Goal: Use online tool/utility: Use online tool/utility

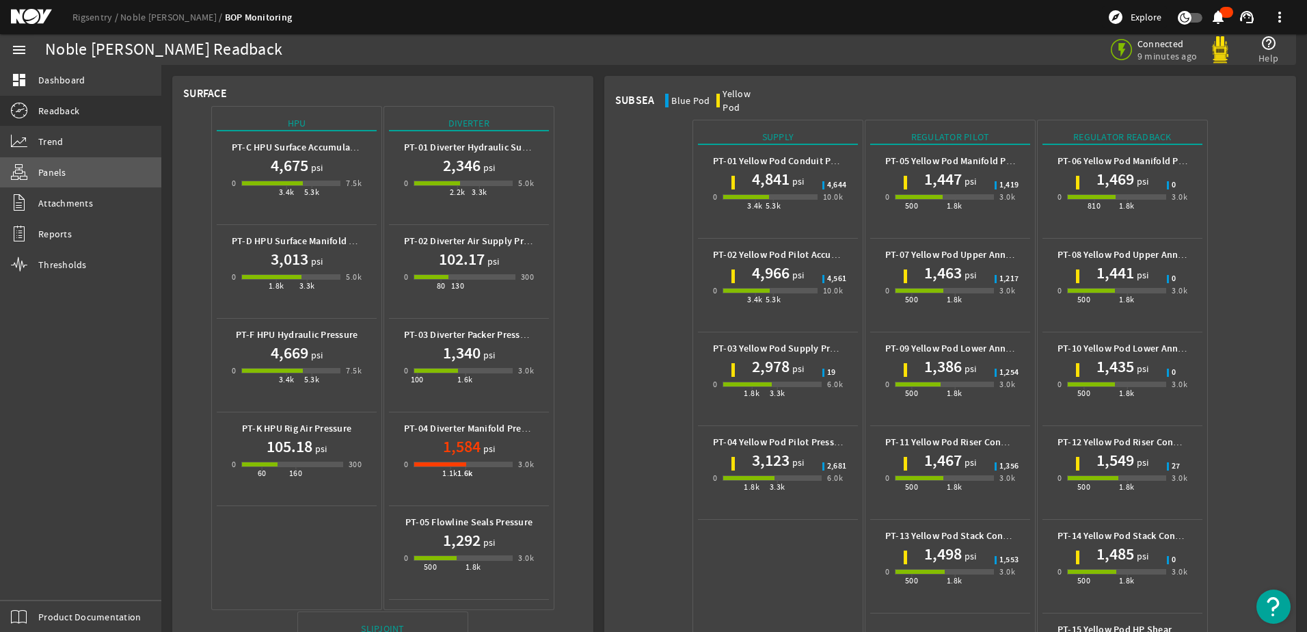
click at [61, 172] on span "Panels" at bounding box center [52, 172] width 28 height 14
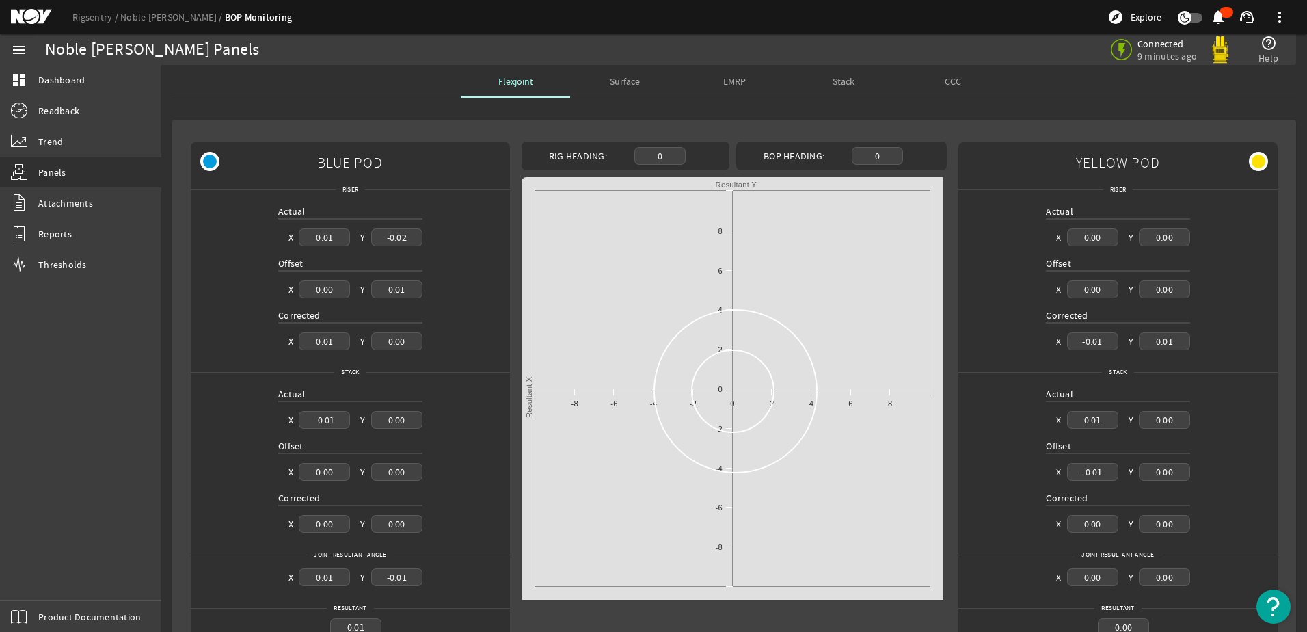
click at [610, 77] on span "Surface" at bounding box center [625, 82] width 30 height 10
click at [663, 89] on div "Surface" at bounding box center [624, 81] width 109 height 33
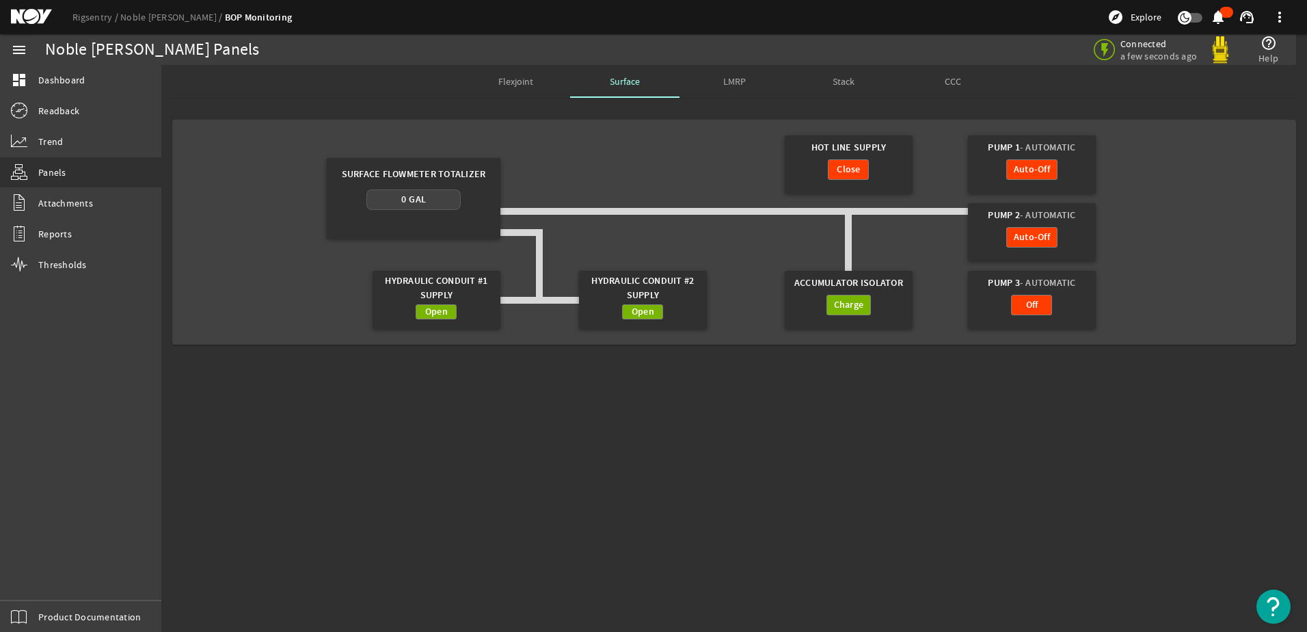
click at [1013, 457] on mat-sidenav-content "Noble [PERSON_NAME] Panels Connected a few seconds ago help_outline Help Flexjo…" at bounding box center [734, 348] width 1146 height 567
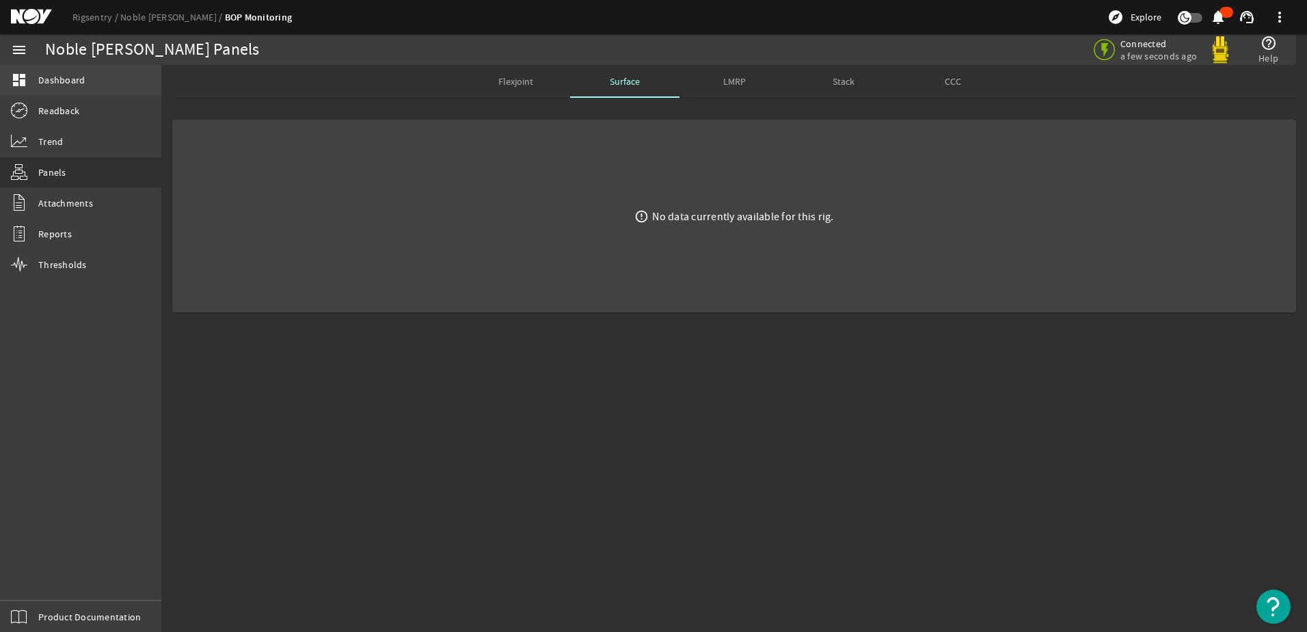
click at [37, 74] on link "dashboard Dashboard" at bounding box center [80, 80] width 161 height 30
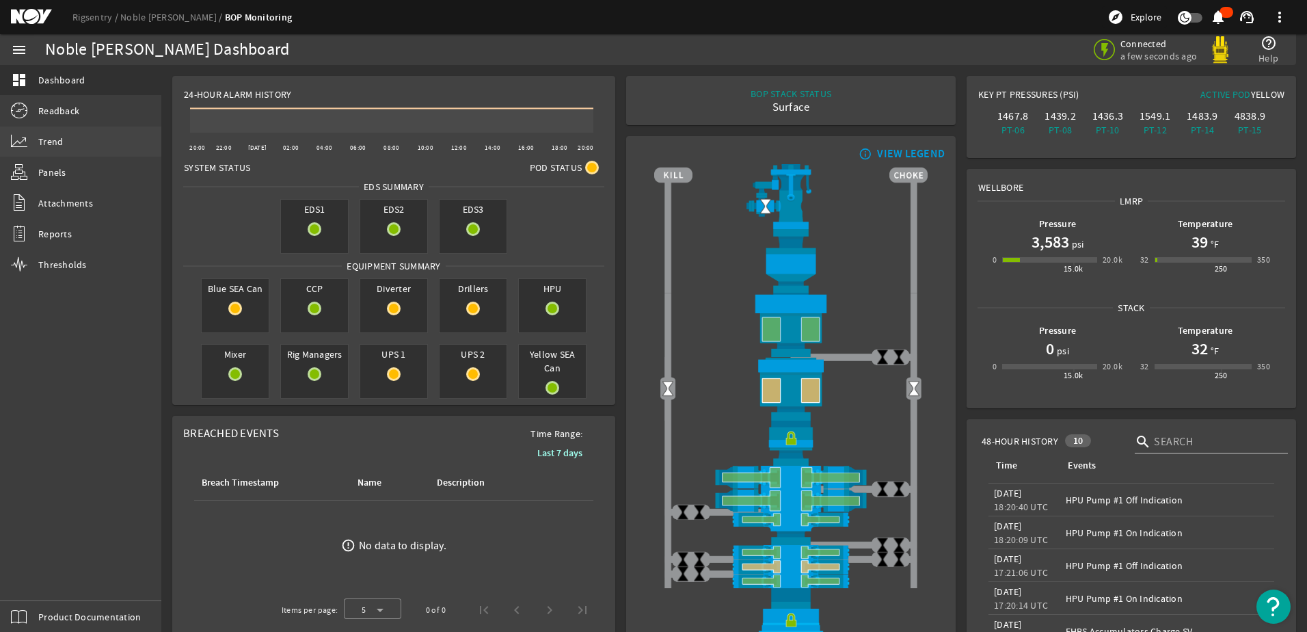
click at [46, 143] on span "Trend" at bounding box center [50, 142] width 25 height 14
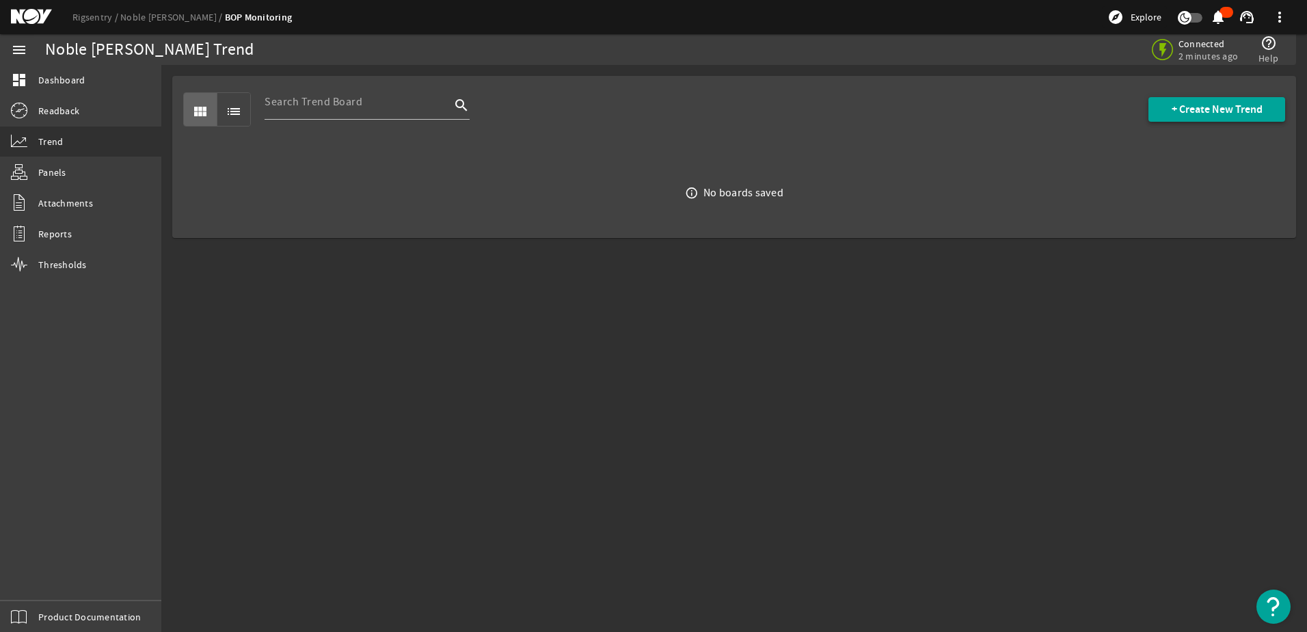
click at [1173, 109] on span "+ Create New Trend" at bounding box center [1217, 110] width 91 height 14
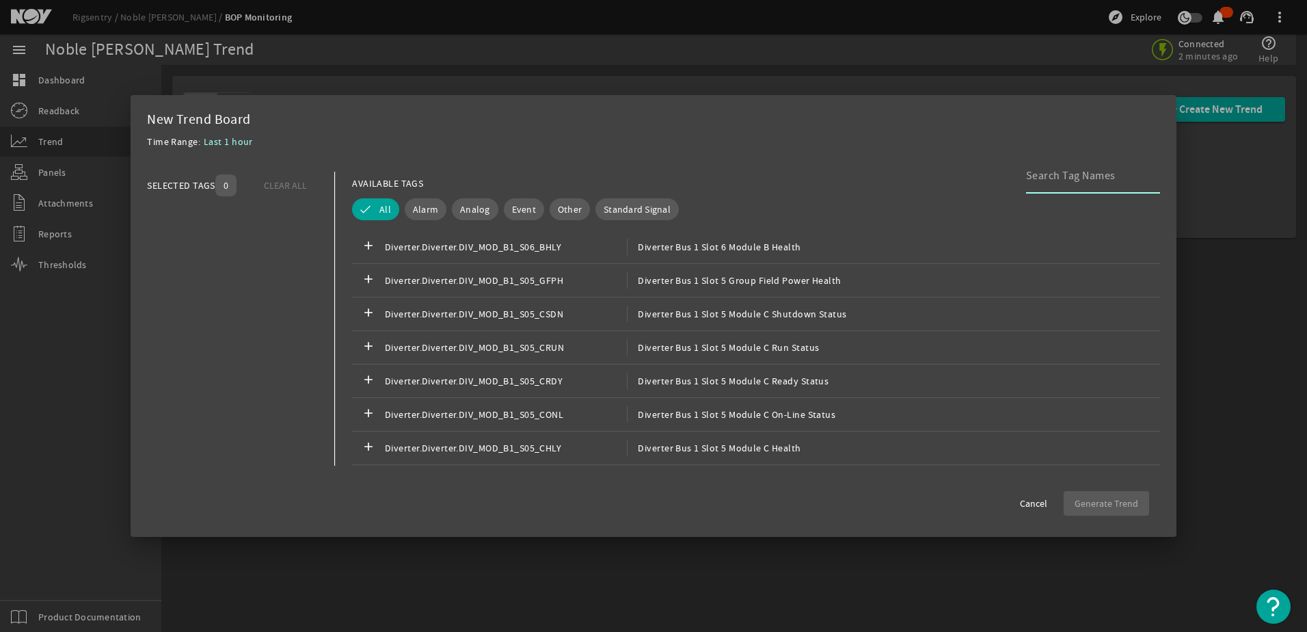
paste input "Main_Controllers.Main_Controller.HPU_LEAD_SEL1_DIG_OUT"
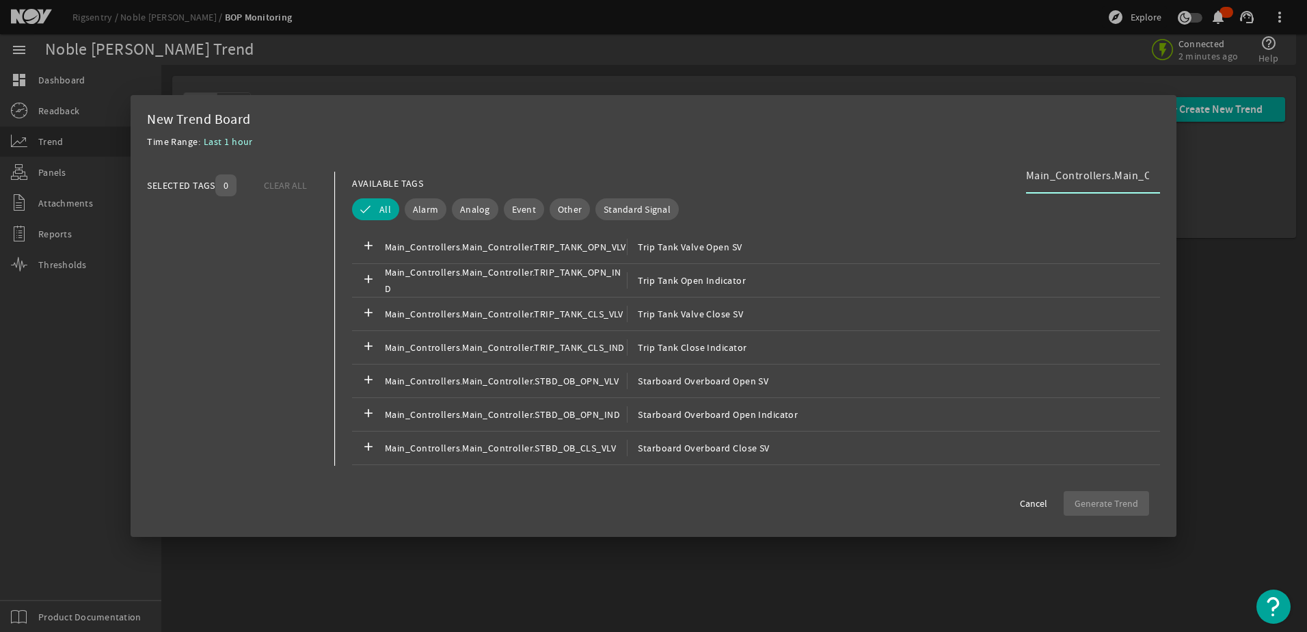
scroll to position [0, 177]
type input "Main_Controllers.Main_Controller.HPU_LEAD_SEL1_DIG_OUT"
click at [780, 247] on div "add Main_Controllers.Main_Controller.TRIP_TANK_OPN_VLV Trip Tank Valve Open SV" at bounding box center [756, 247] width 808 height 34
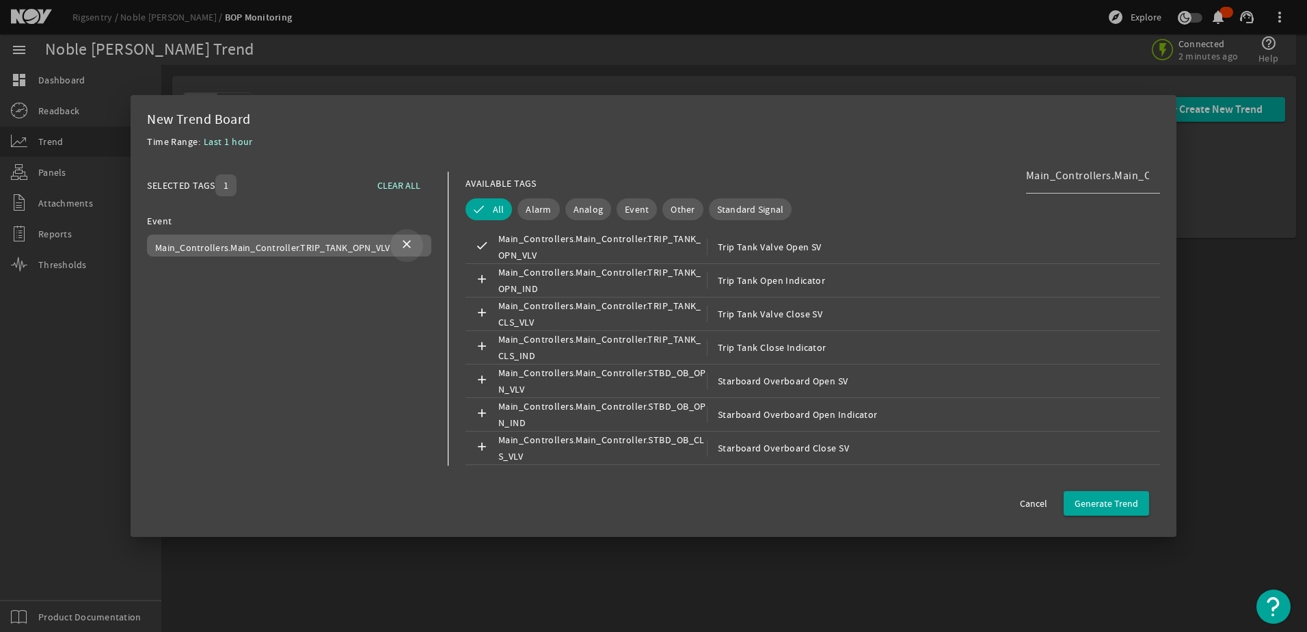
click at [408, 245] on mat-icon "close" at bounding box center [407, 245] width 16 height 16
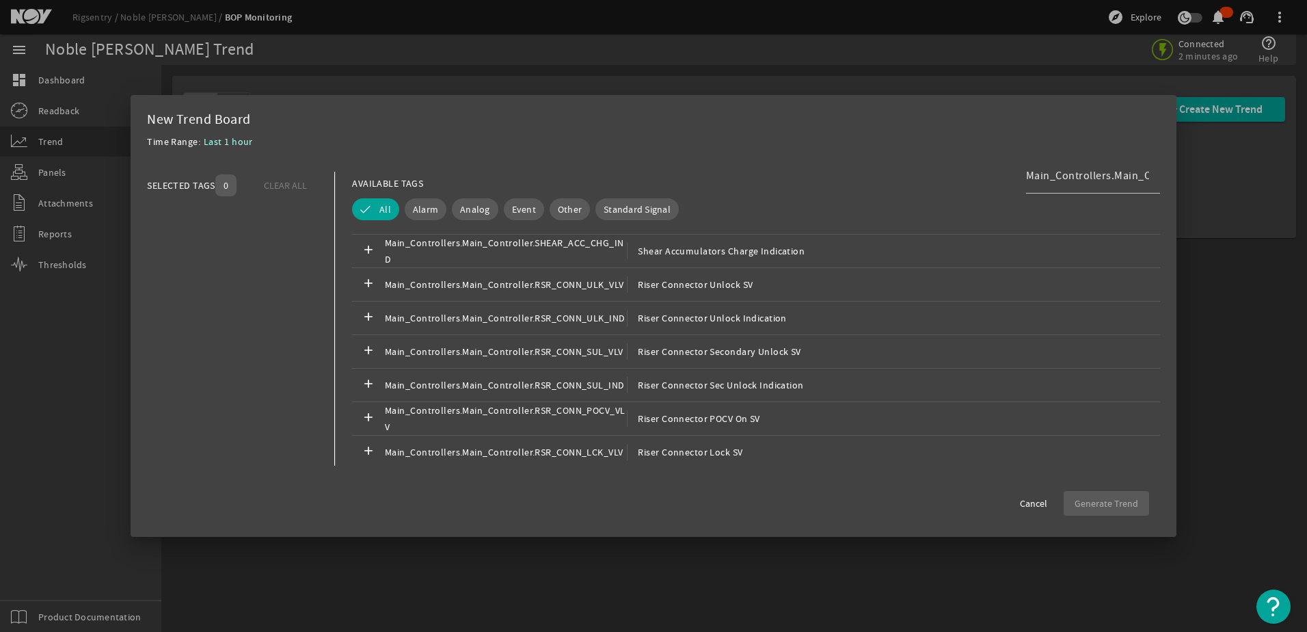
scroll to position [985, 0]
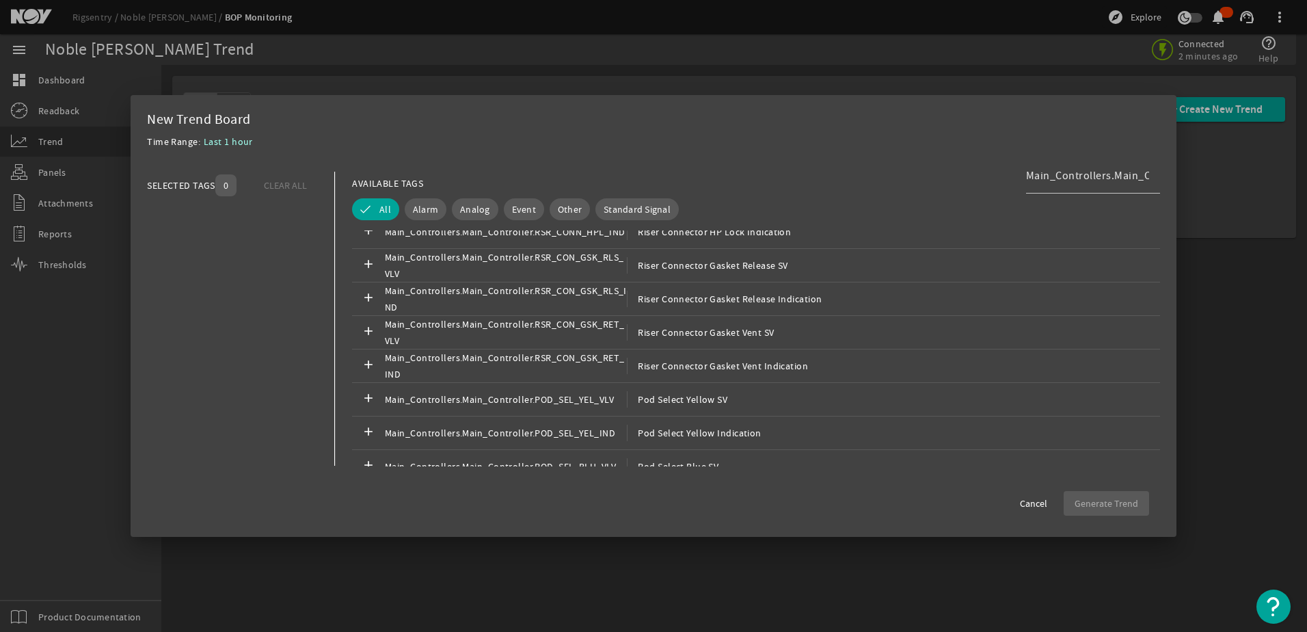
click at [1002, 471] on mat-dialog-content "SELECTED TAGS 0 CLEAR ALL You can select up to 10 tags. AVAILABLE TAGS Main_Con…" at bounding box center [654, 319] width 1046 height 322
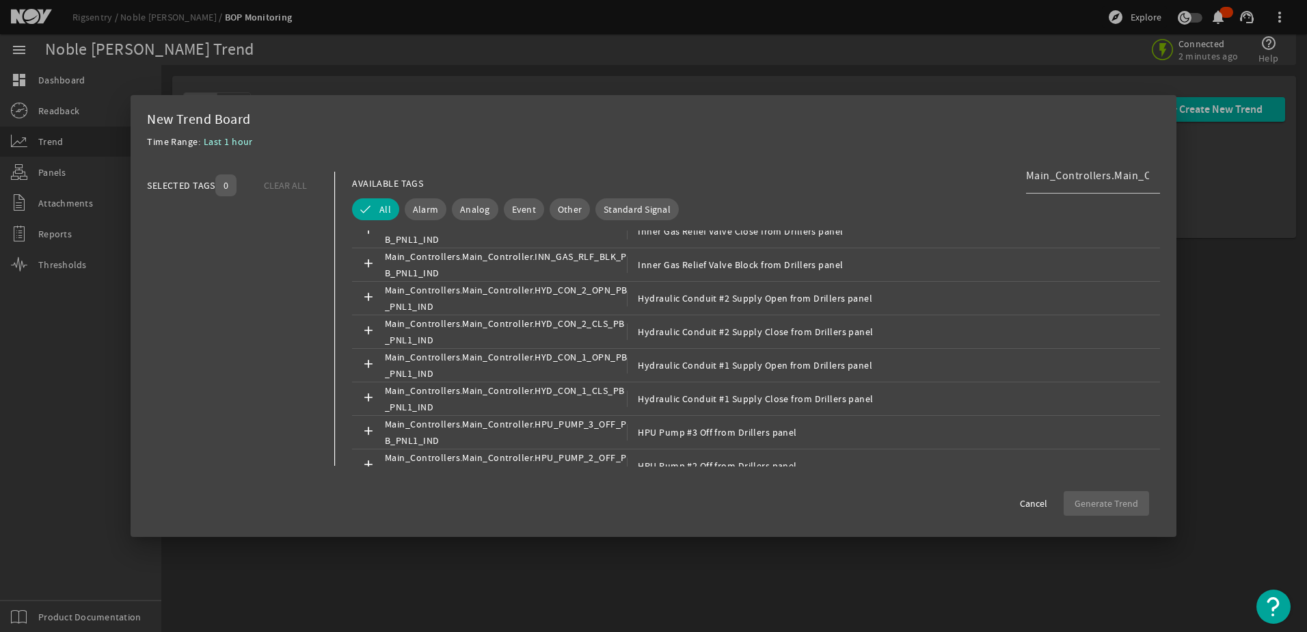
scroll to position [4431, 0]
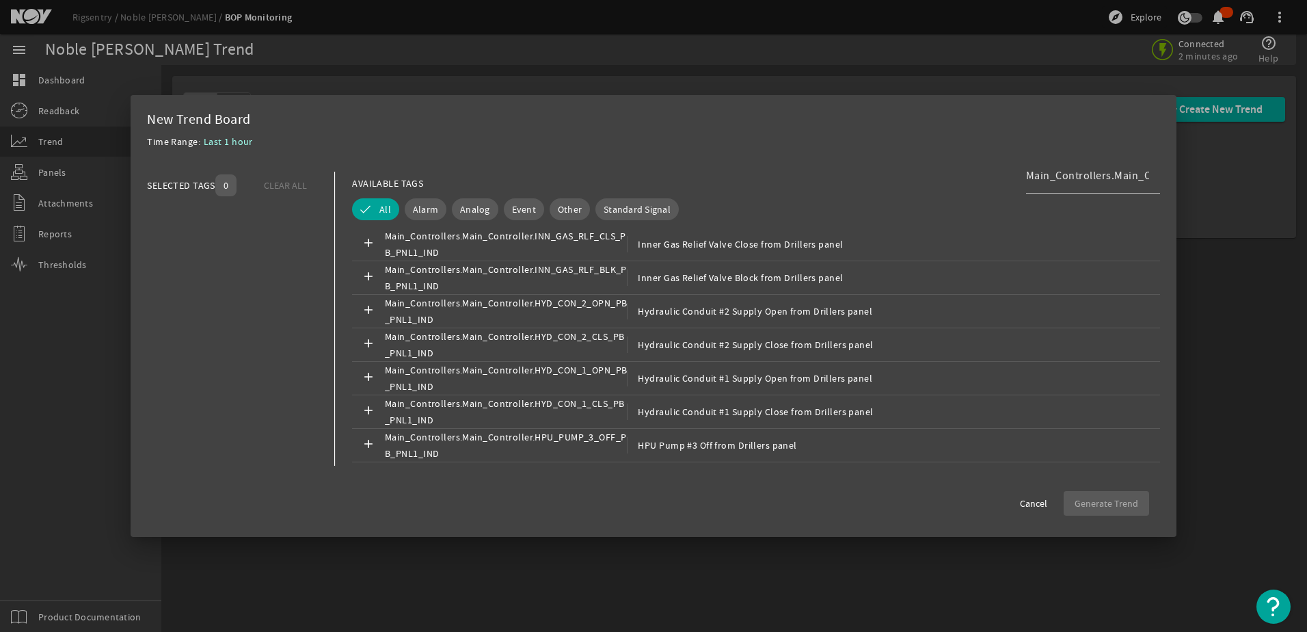
click at [1175, 397] on mat-dialog-content "SELECTED TAGS 0 CLEAR ALL You can select up to 10 tags. AVAILABLE TAGS Main_Con…" at bounding box center [654, 319] width 1046 height 322
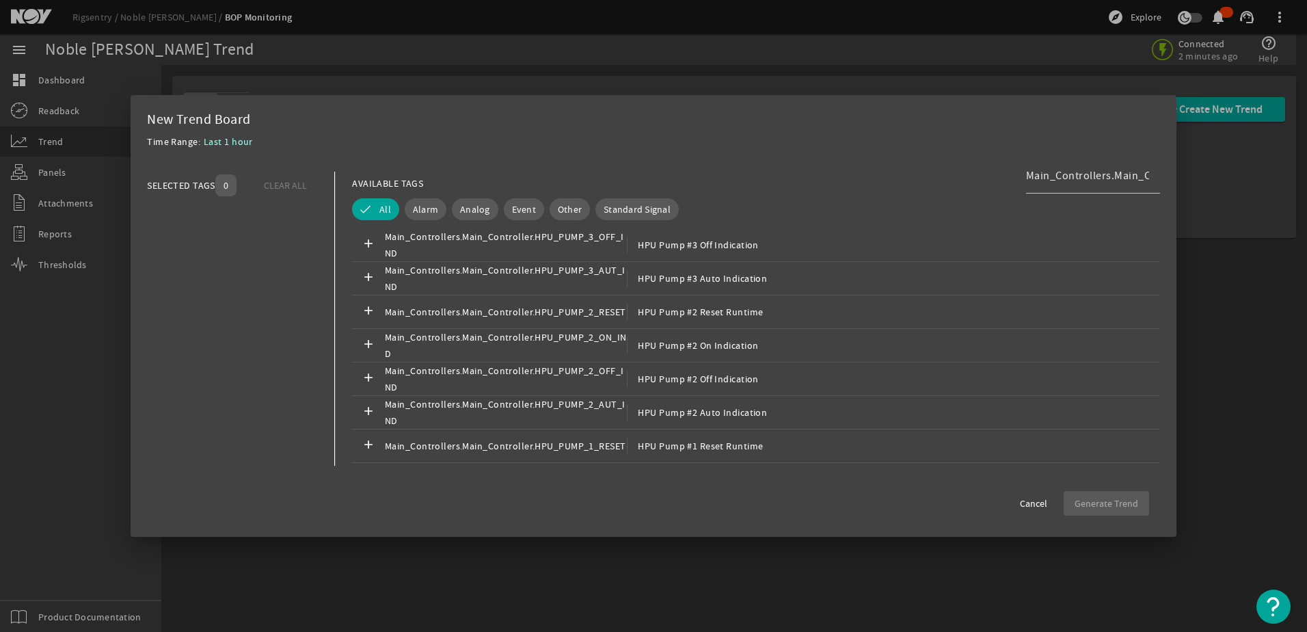
scroll to position [5361, 0]
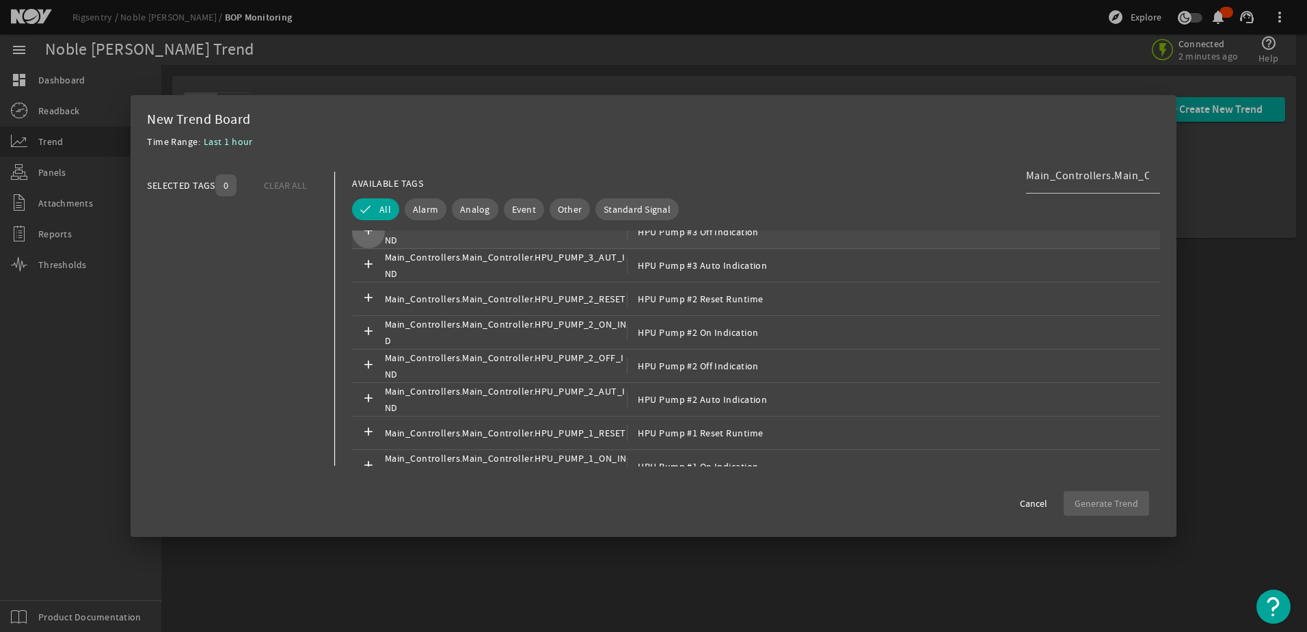
click at [369, 231] on mat-icon "add" at bounding box center [368, 232] width 16 height 16
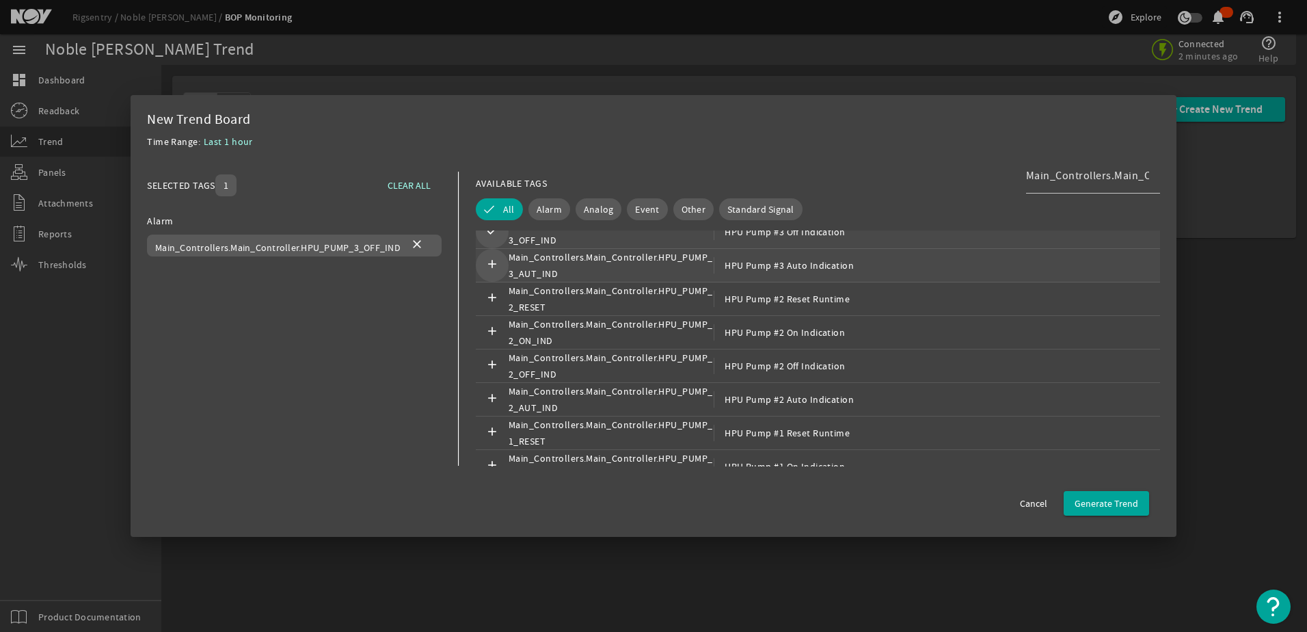
click at [486, 256] on span at bounding box center [492, 265] width 33 height 33
click at [490, 327] on mat-icon "add" at bounding box center [494, 332] width 16 height 16
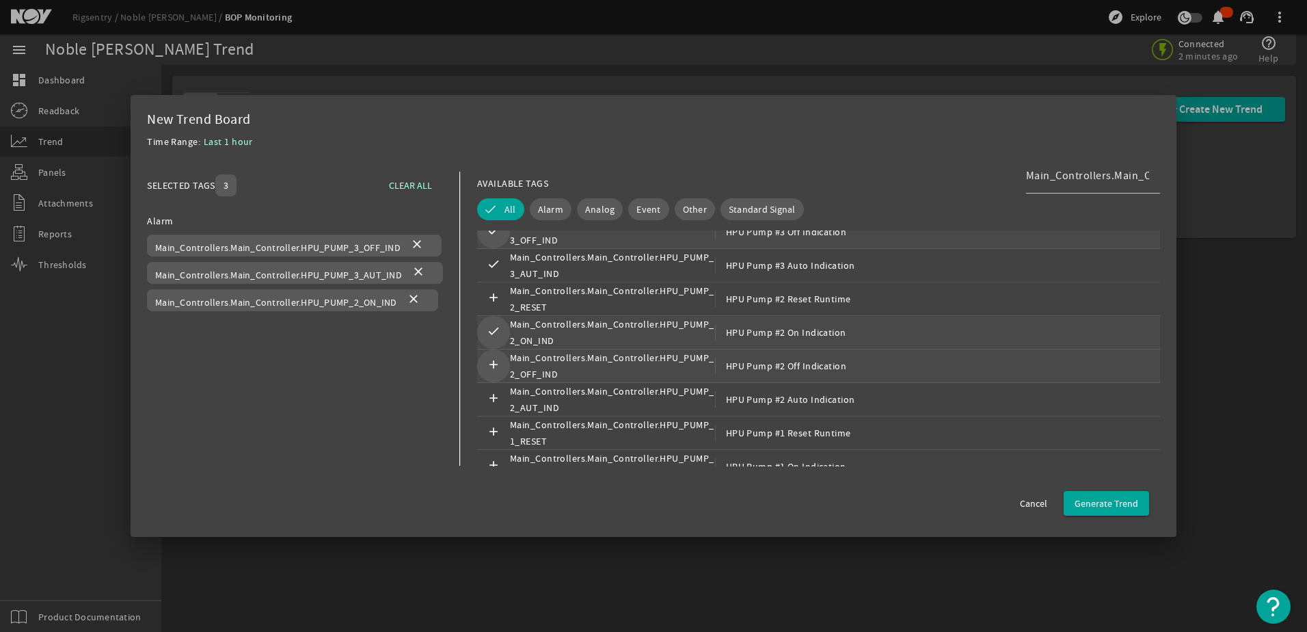
click at [486, 359] on mat-icon "add" at bounding box center [494, 366] width 16 height 16
click at [486, 395] on mat-icon "add" at bounding box center [494, 399] width 16 height 16
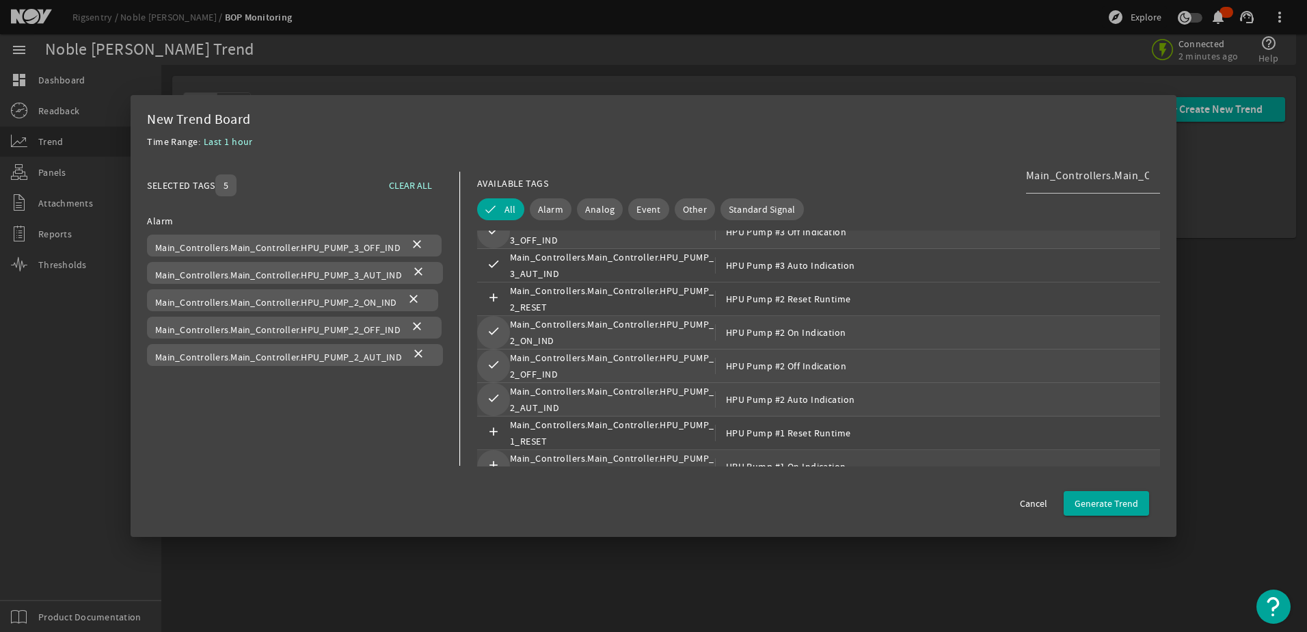
click at [490, 461] on mat-icon "add" at bounding box center [494, 466] width 16 height 16
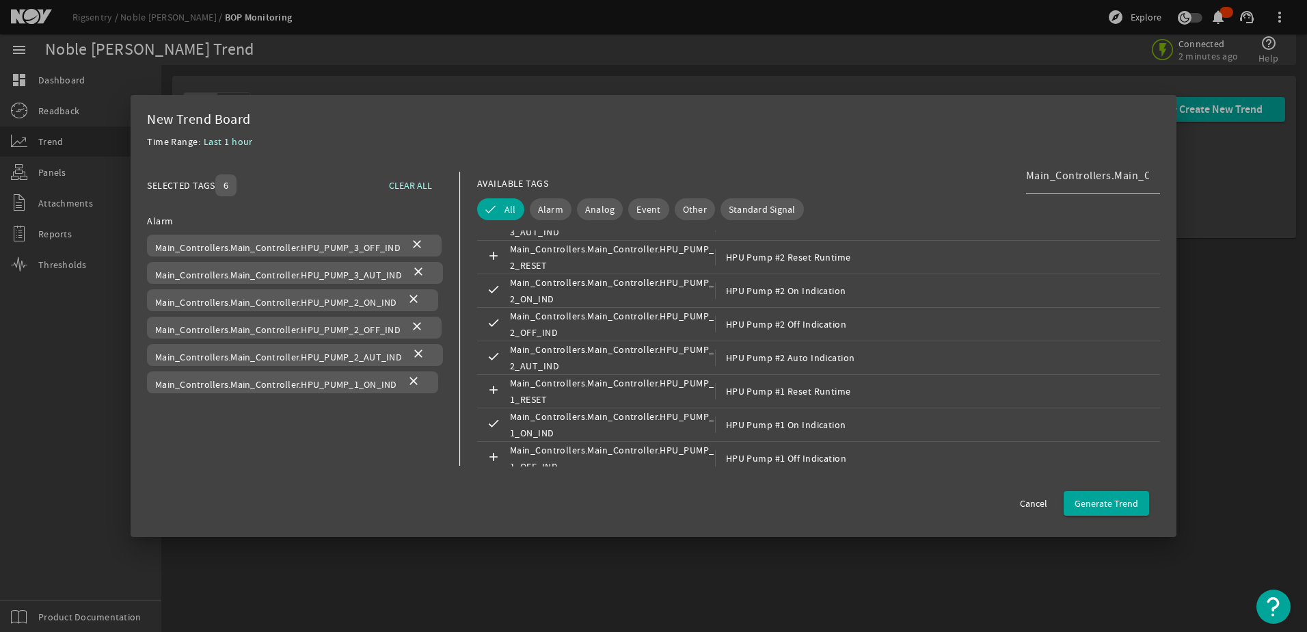
scroll to position [5402, 0]
click at [495, 456] on mat-icon "add" at bounding box center [494, 459] width 16 height 16
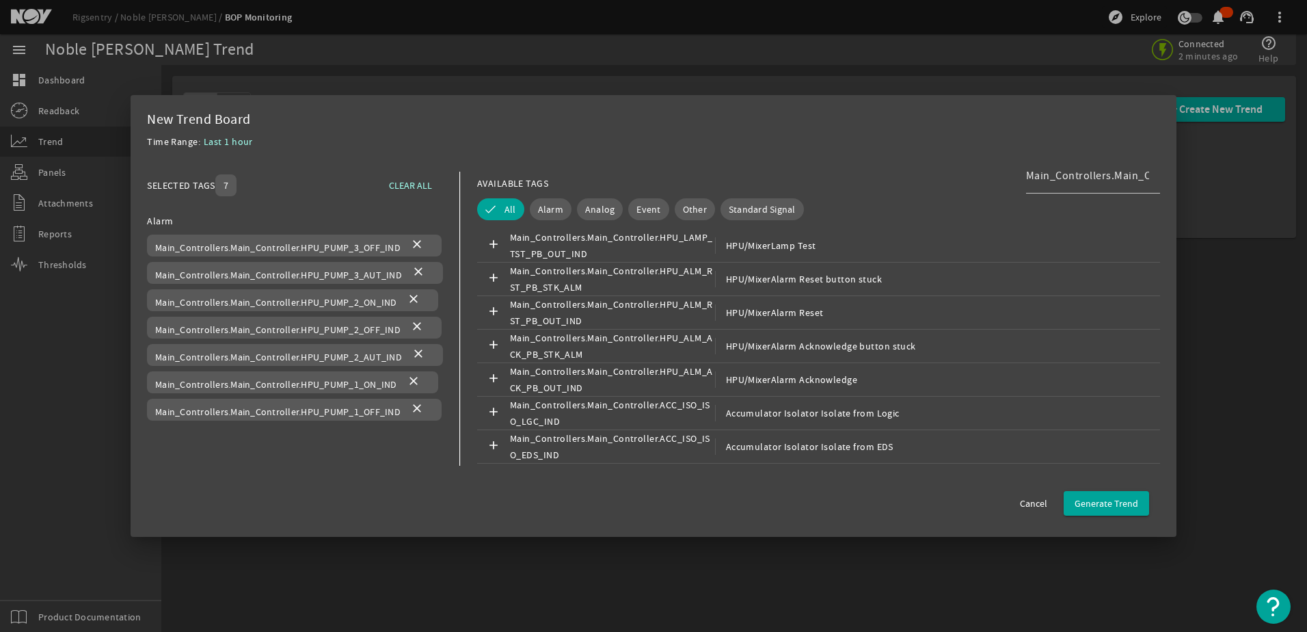
scroll to position [5471, 0]
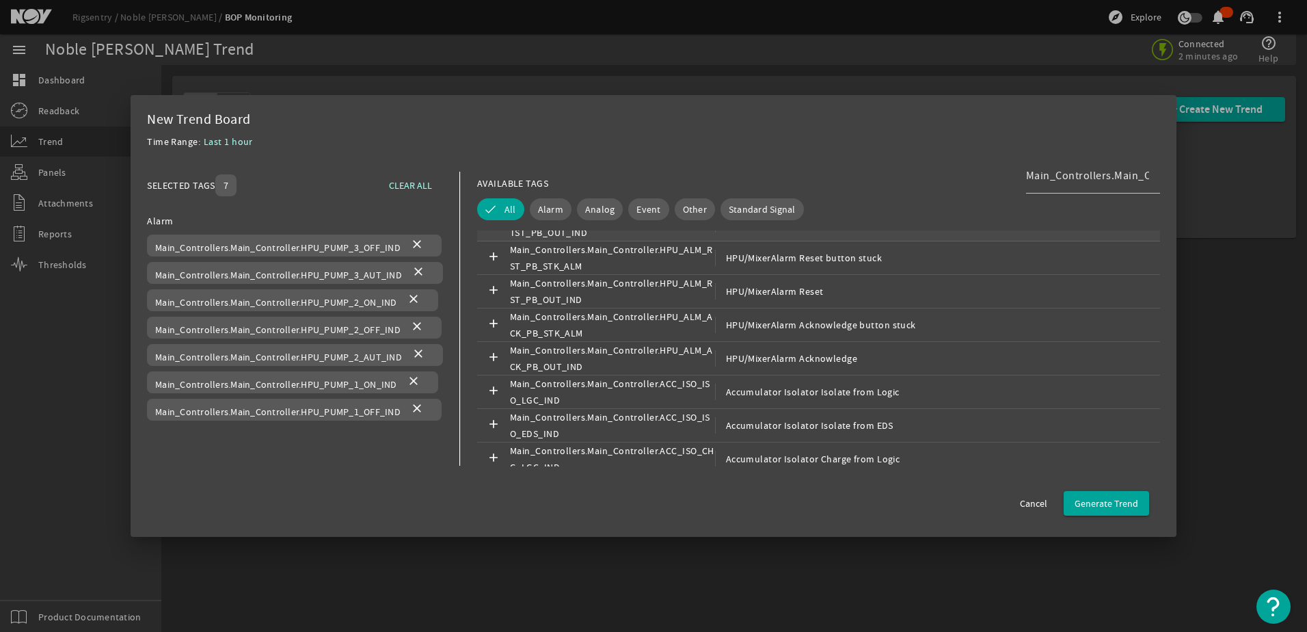
click at [592, 237] on span "Main_Controllers.Main_Controller.HPU_LAMP_TST_PB_OUT_IND" at bounding box center [612, 224] width 205 height 33
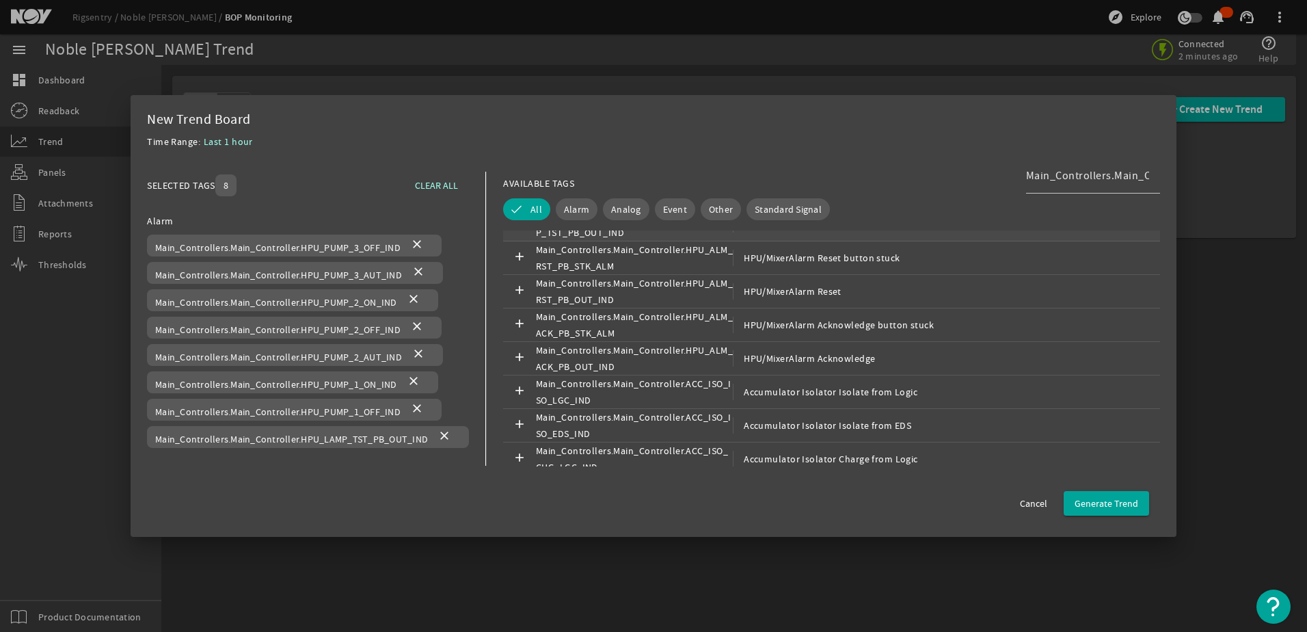
click at [592, 237] on span "Main_Controllers.Main_Controller.HPU_LAMP_TST_PB_OUT_IND" at bounding box center [634, 224] width 197 height 33
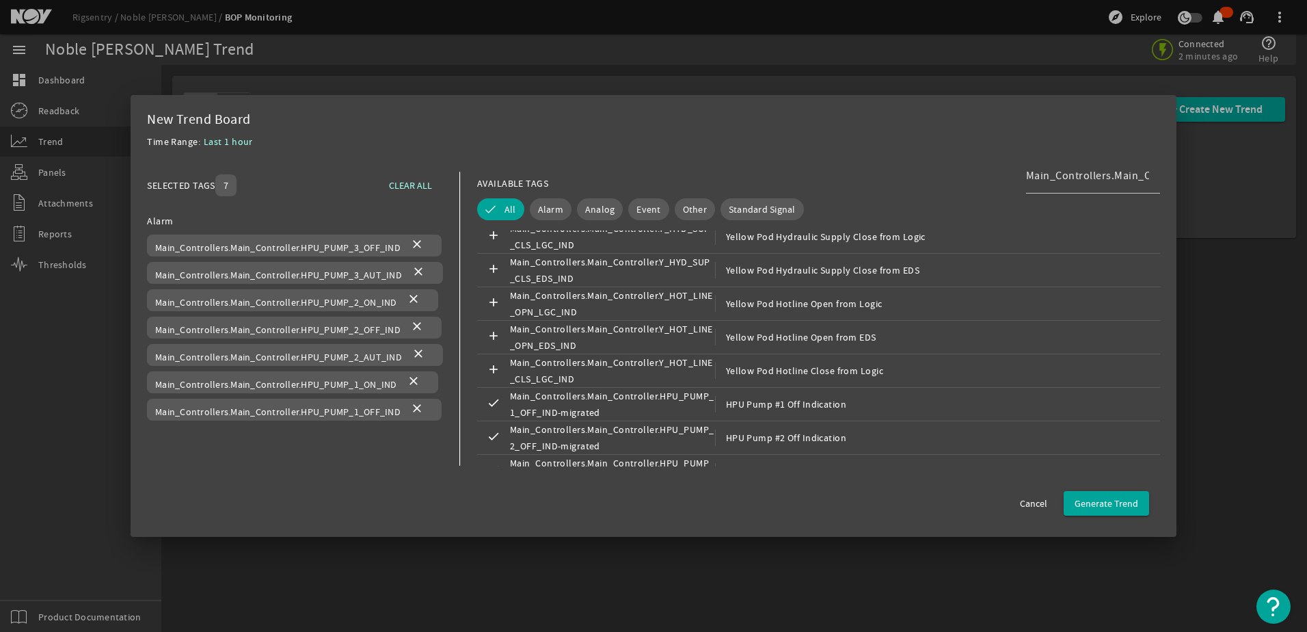
scroll to position [12018, 0]
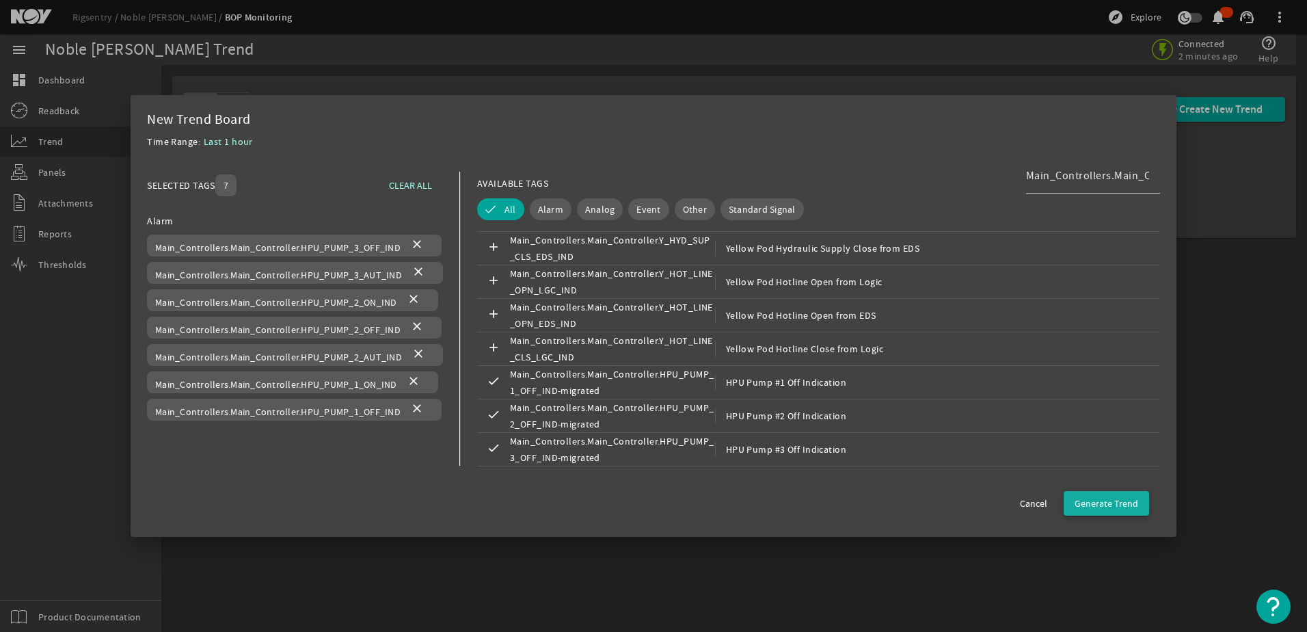
click at [1117, 501] on span "Generate Trend" at bounding box center [1107, 503] width 64 height 14
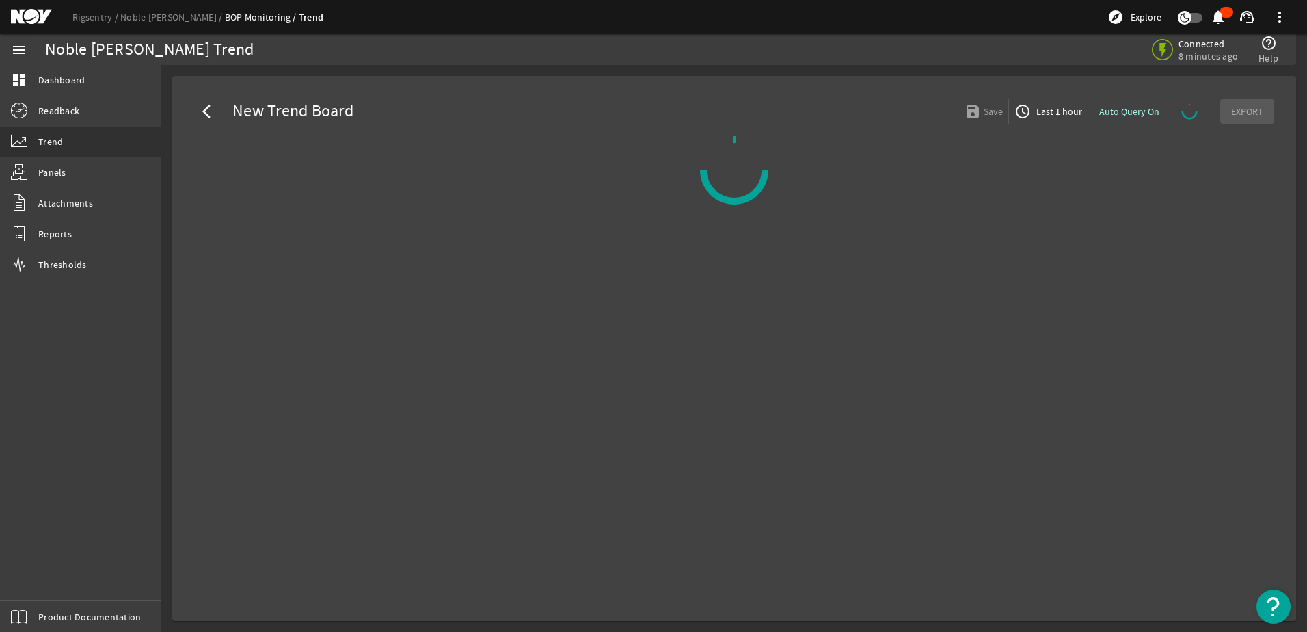
select select "ALL"
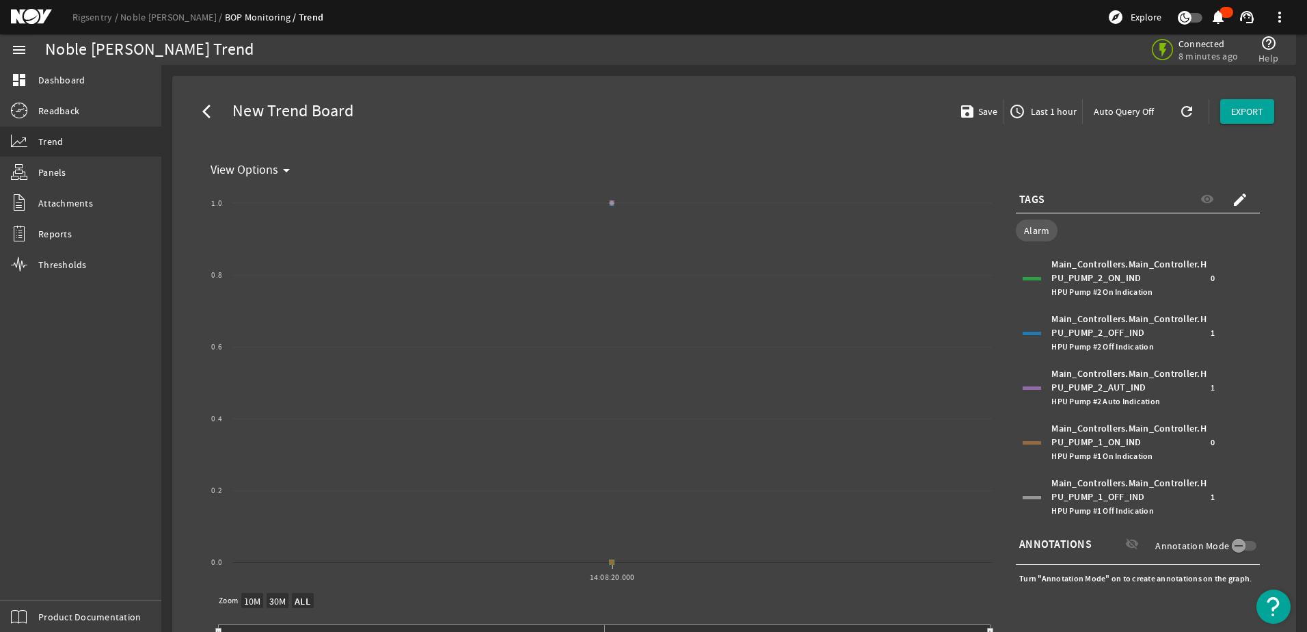
click at [288, 171] on mat-icon "arrow_drop_down" at bounding box center [286, 170] width 16 height 16
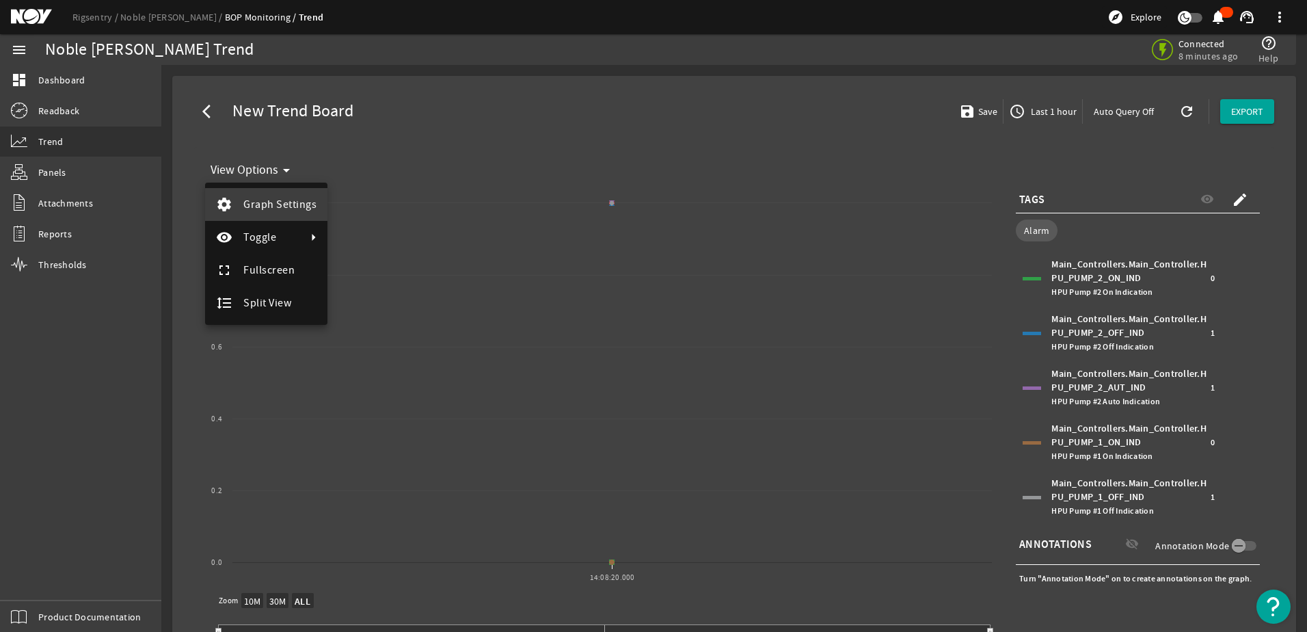
click at [270, 210] on span "Graph Settings" at bounding box center [279, 205] width 73 height 14
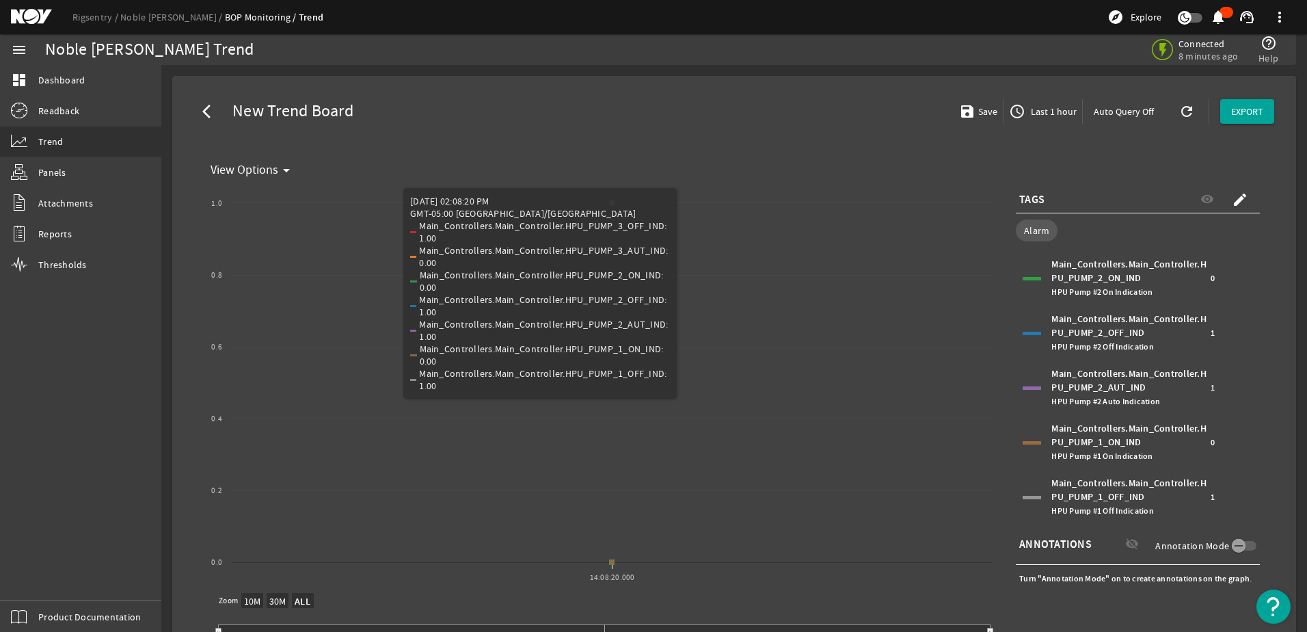
click at [1232, 192] on mat-icon "create" at bounding box center [1240, 199] width 16 height 16
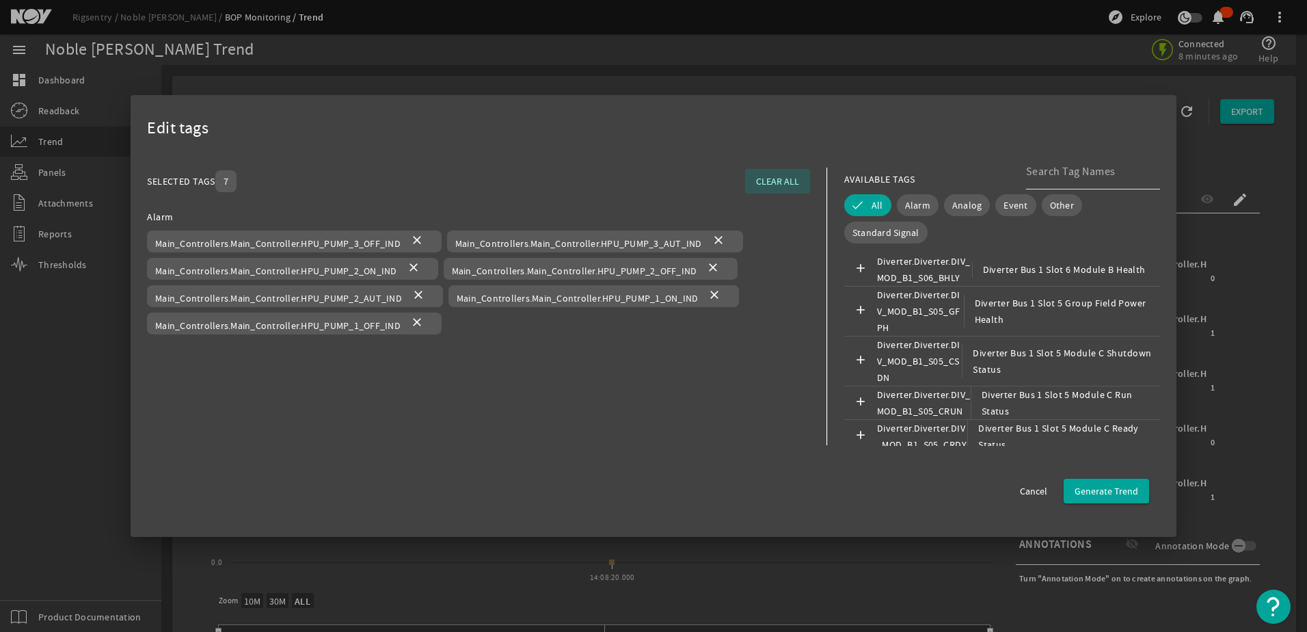
click at [1063, 174] on input at bounding box center [1087, 171] width 123 height 16
paste input "Main_Controllers.Main_Controller.HPU_LEAD_SEL1_DIG_OUT"
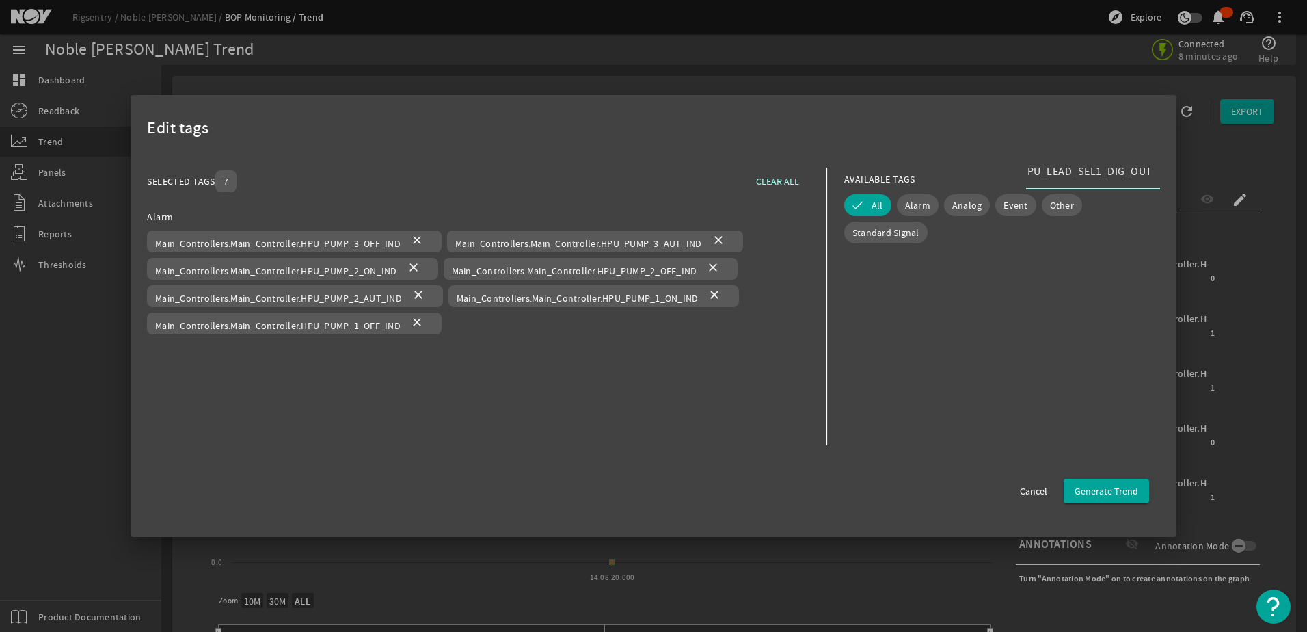
click at [1026, 172] on input "Main_Controllers.Main_Controller.HPU_LEAD_SEL1_DIG_OUT" at bounding box center [1087, 171] width 123 height 16
drag, startPoint x: 1067, startPoint y: 172, endPoint x: 1145, endPoint y: 170, distance: 78.0
click at [1145, 170] on div "Main_Controllers.Main_Controller.HPU_LEAD_SEL1_DIG_OUT" at bounding box center [1093, 172] width 134 height 36
drag, startPoint x: 1080, startPoint y: 170, endPoint x: 927, endPoint y: 166, distance: 153.9
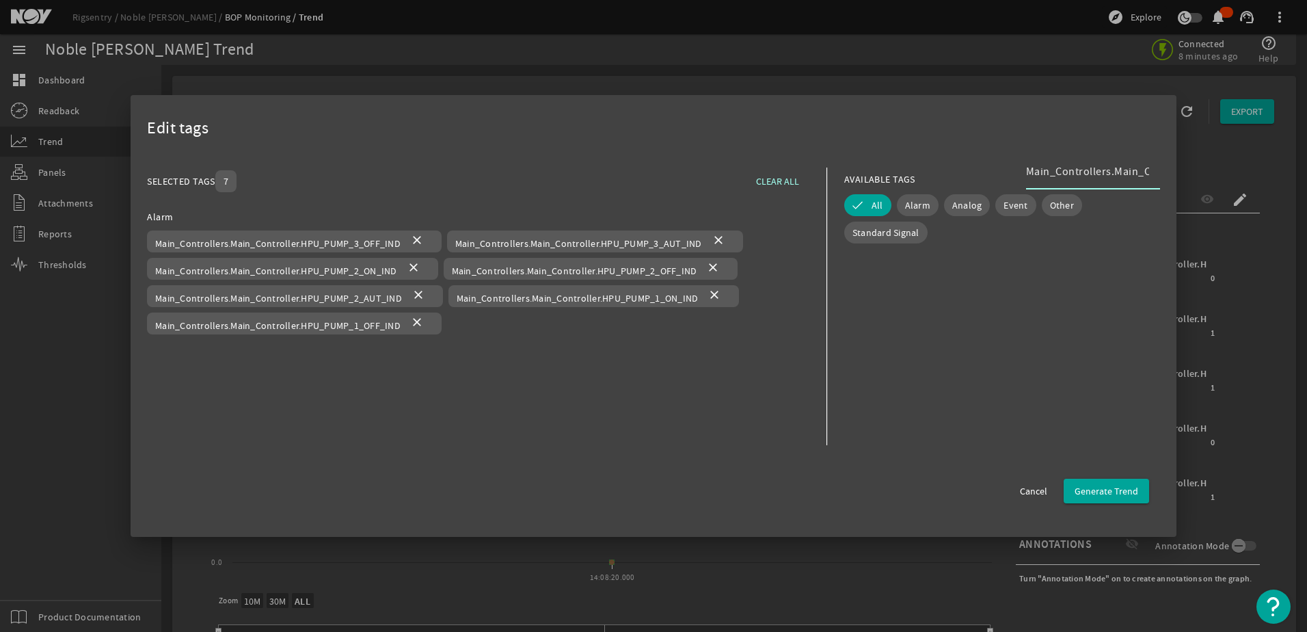
click at [927, 166] on mat-dialog-content "SELECTED TAGS 7 CLEAR ALL You can select up to 10 tags. Alarm Main_Controllers.…" at bounding box center [654, 307] width 1046 height 300
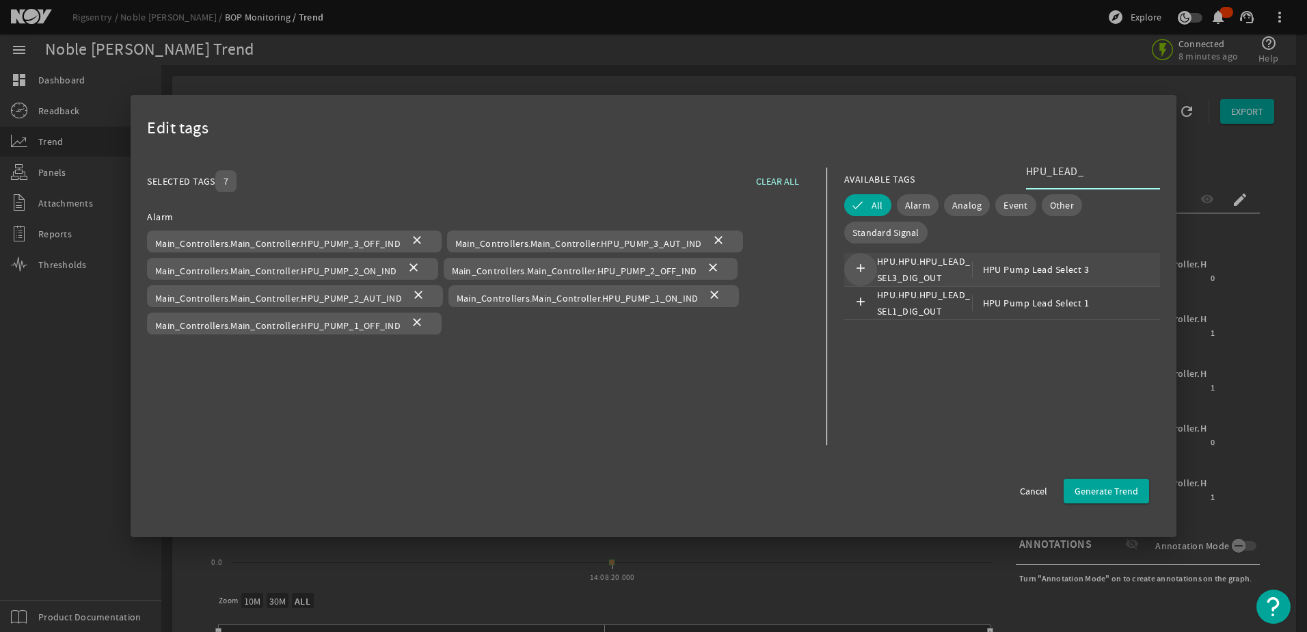
type input "HPU_LEAD_"
click at [858, 267] on mat-icon "add" at bounding box center [861, 269] width 16 height 16
click at [860, 300] on mat-icon "add" at bounding box center [861, 303] width 16 height 16
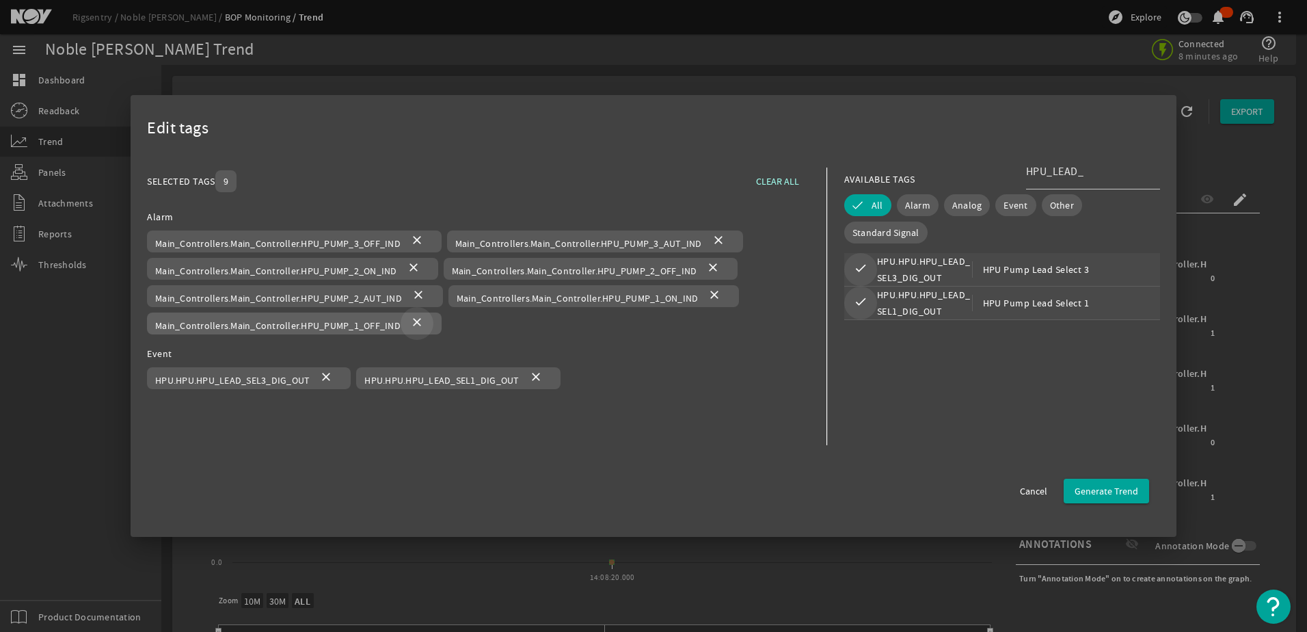
click at [418, 317] on mat-icon "close" at bounding box center [417, 323] width 16 height 16
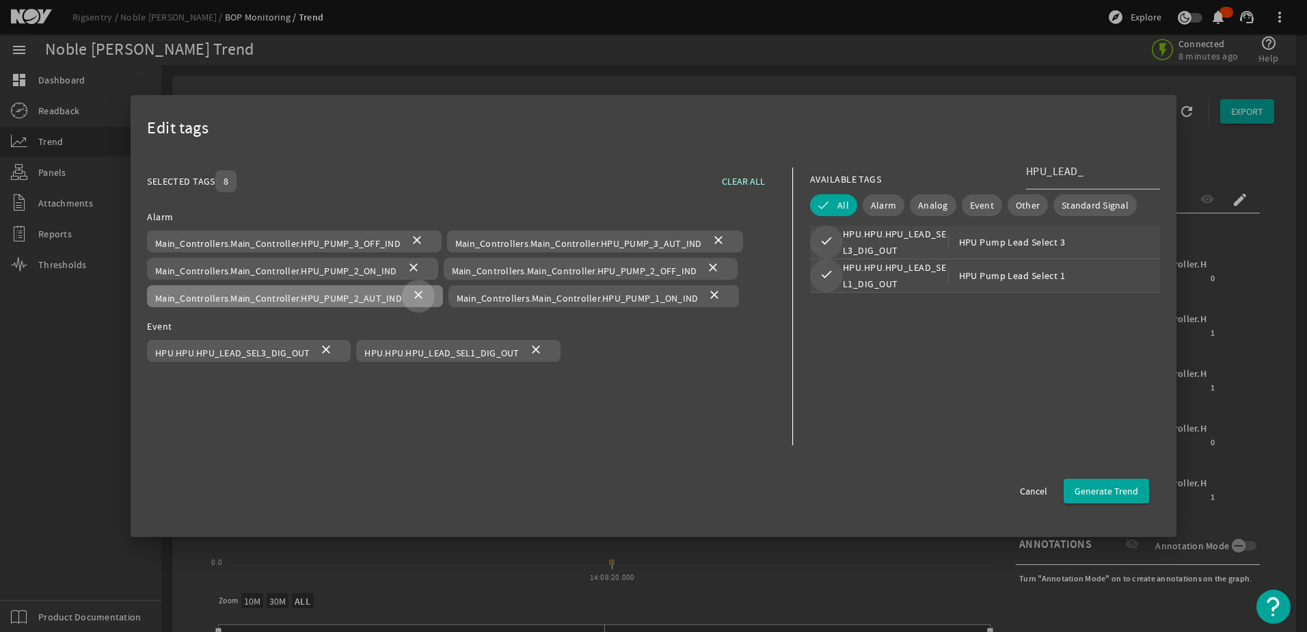
click at [417, 297] on mat-icon "close" at bounding box center [418, 296] width 16 height 16
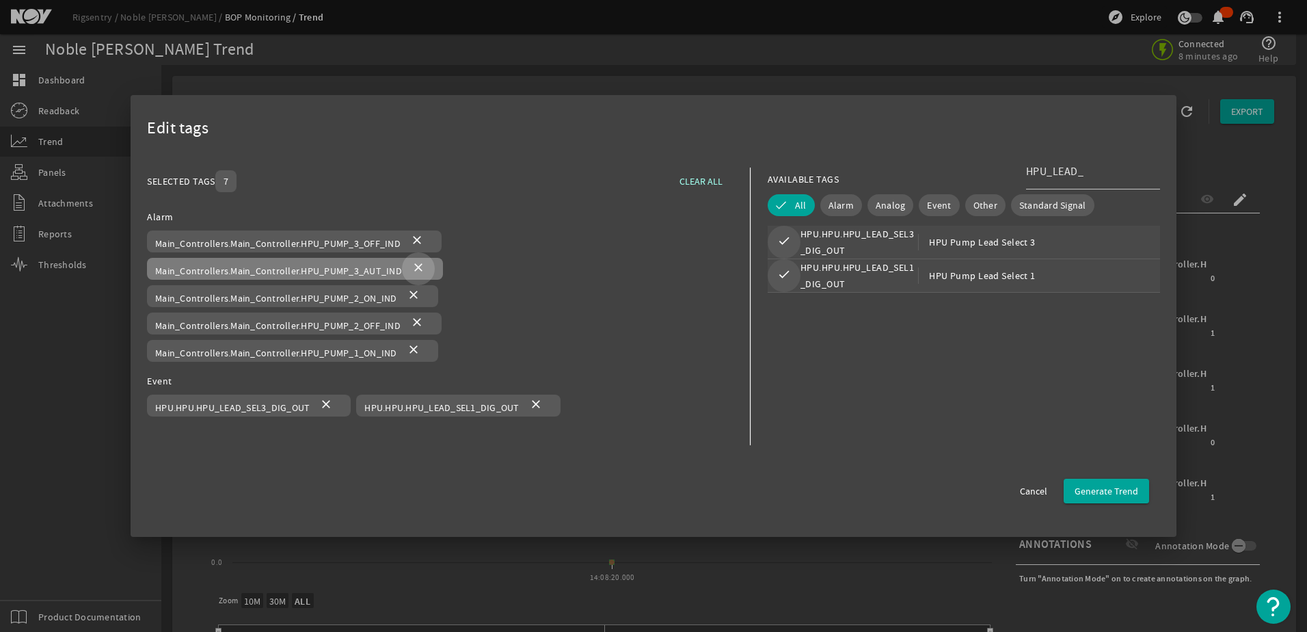
click at [412, 263] on mat-icon "close" at bounding box center [418, 269] width 16 height 16
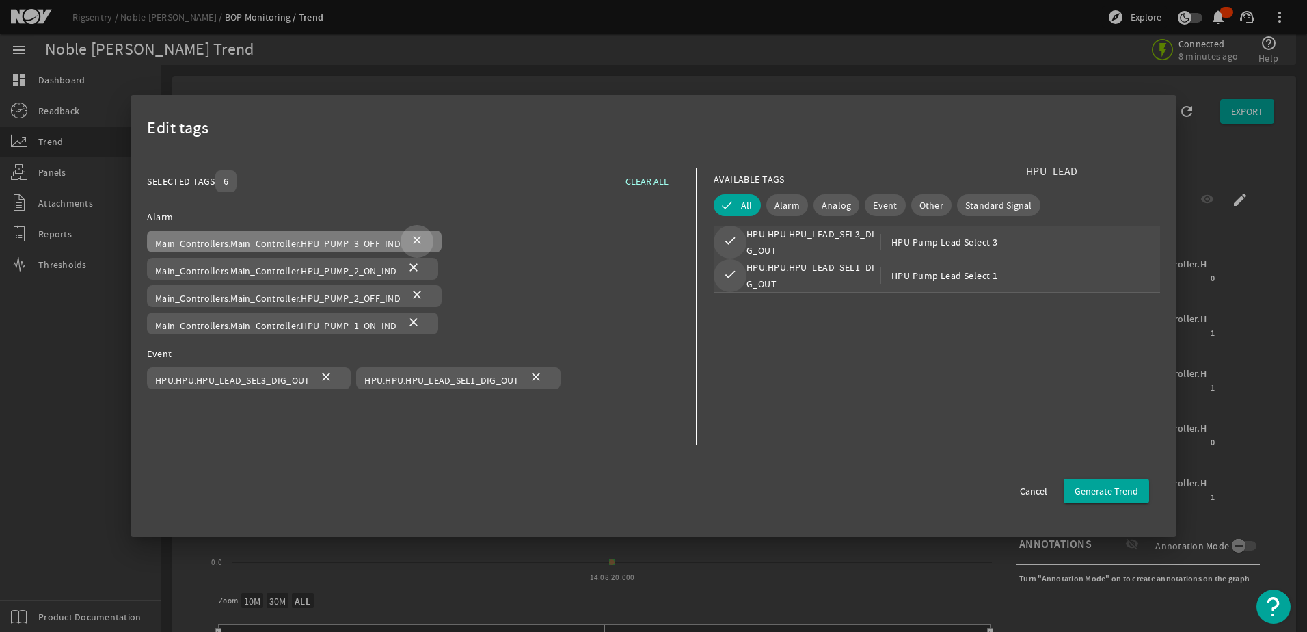
click at [412, 245] on mat-icon "close" at bounding box center [417, 241] width 16 height 16
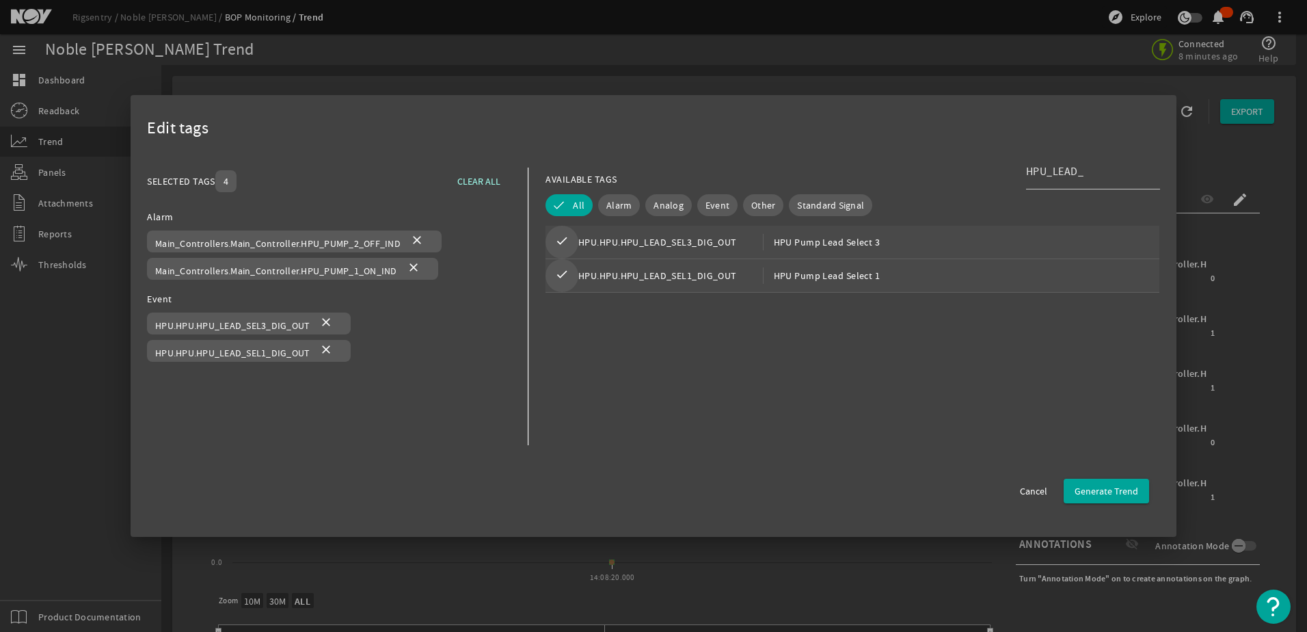
click at [412, 245] on mat-icon "close" at bounding box center [417, 241] width 16 height 16
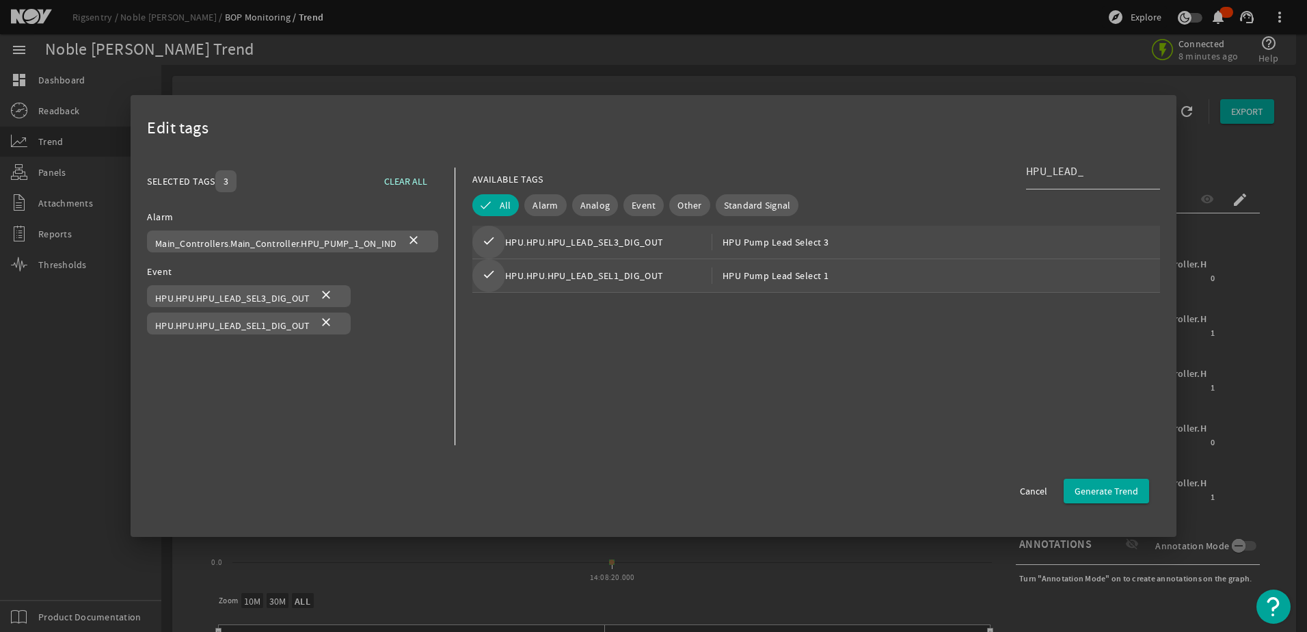
click at [412, 245] on mat-icon "close" at bounding box center [414, 241] width 16 height 16
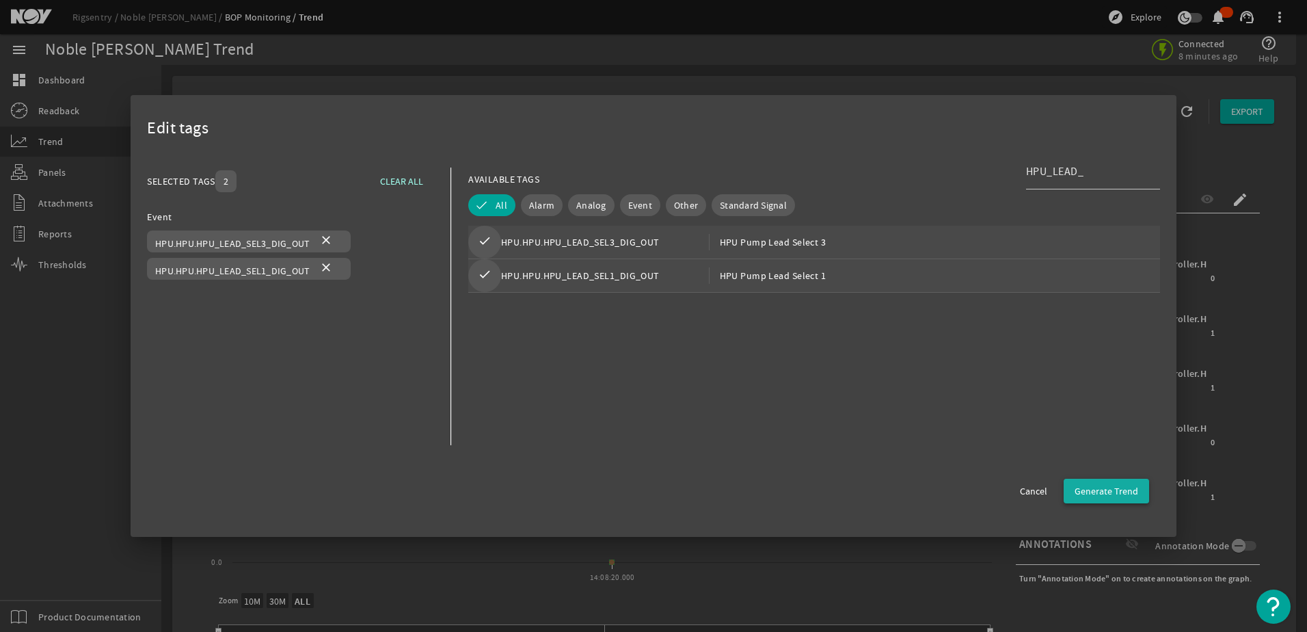
click at [1108, 490] on span "Generate Trend" at bounding box center [1107, 491] width 64 height 14
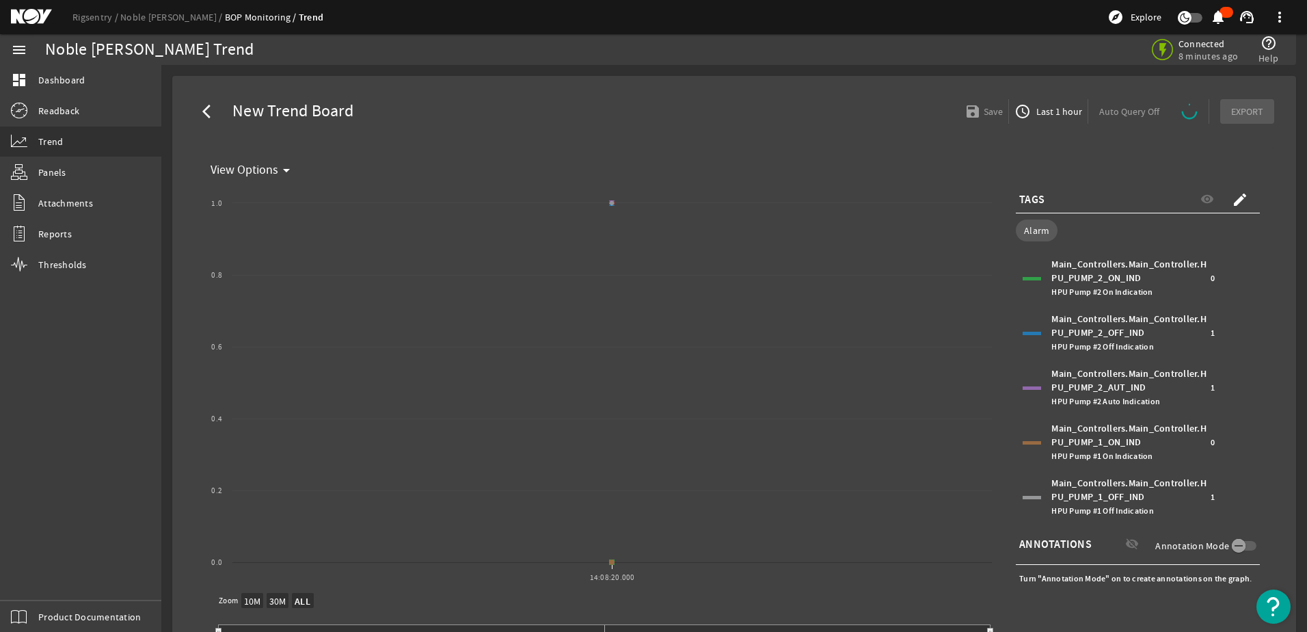
click at [1076, 277] on div "Main_Controllers.Main_Controller.HPU_PUMP_2_ON_IND HPU Pump #2 On Indication" at bounding box center [1130, 278] width 156 height 41
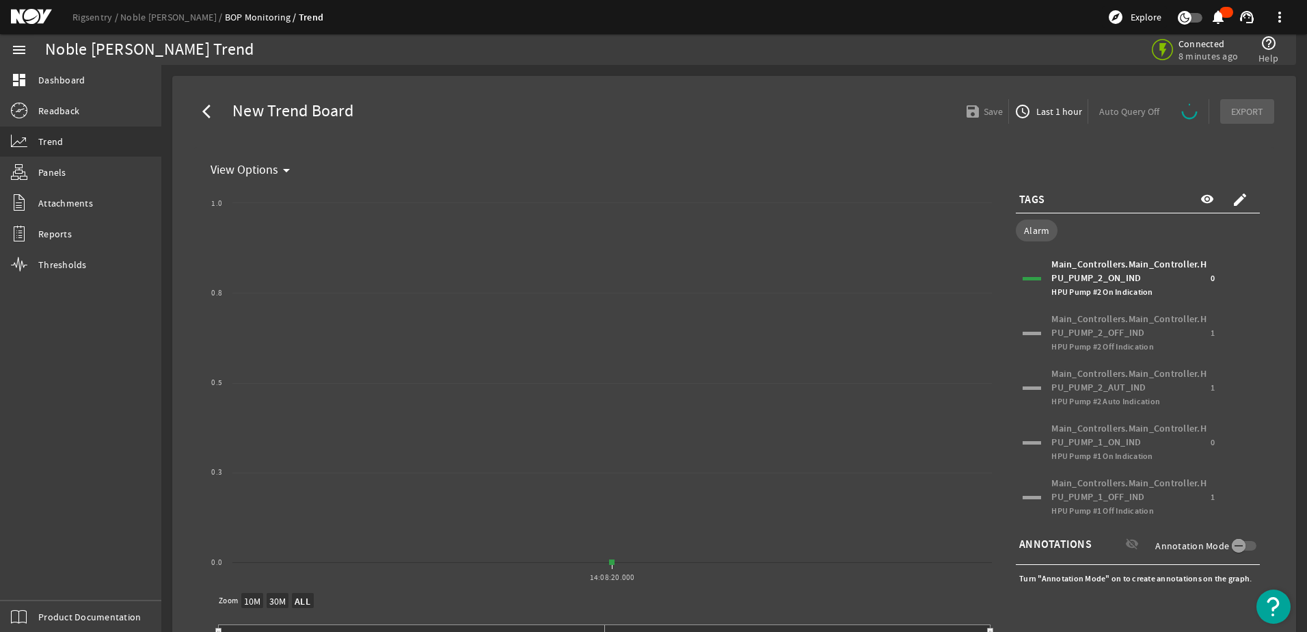
click at [1074, 284] on div "Main_Controllers.Main_Controller.HPU_PUMP_2_ON_IND HPU Pump #2 On Indication" at bounding box center [1130, 278] width 156 height 41
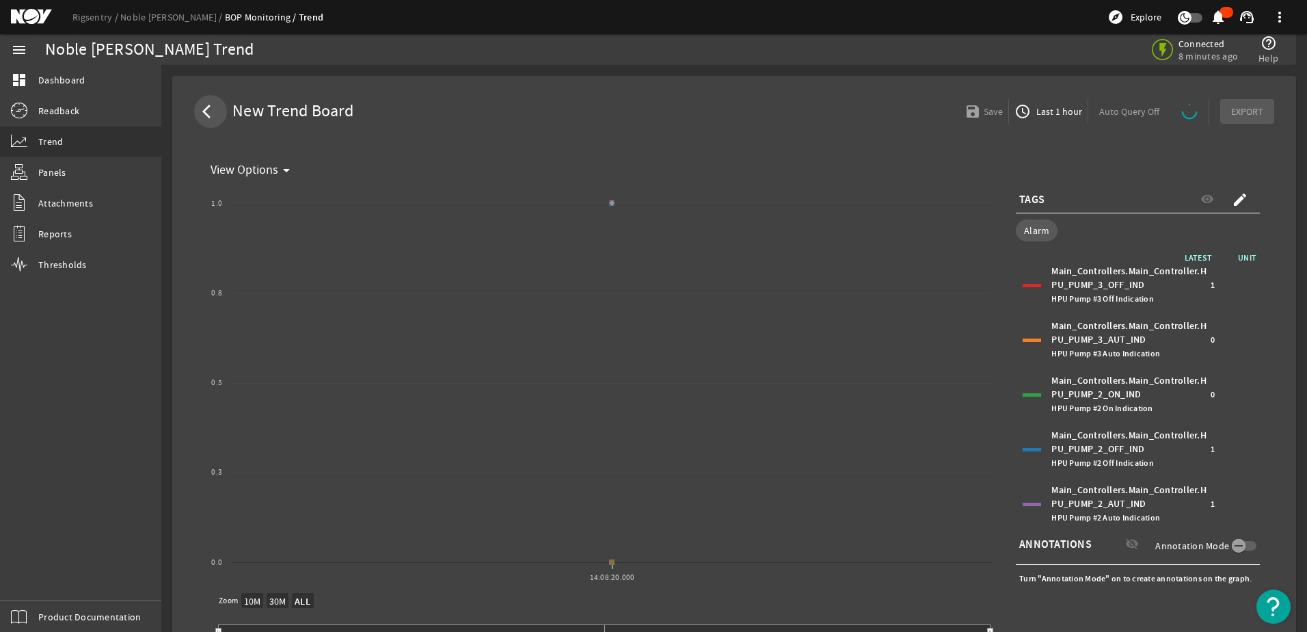
click at [209, 109] on mat-icon "arrow_back_ios" at bounding box center [210, 111] width 16 height 16
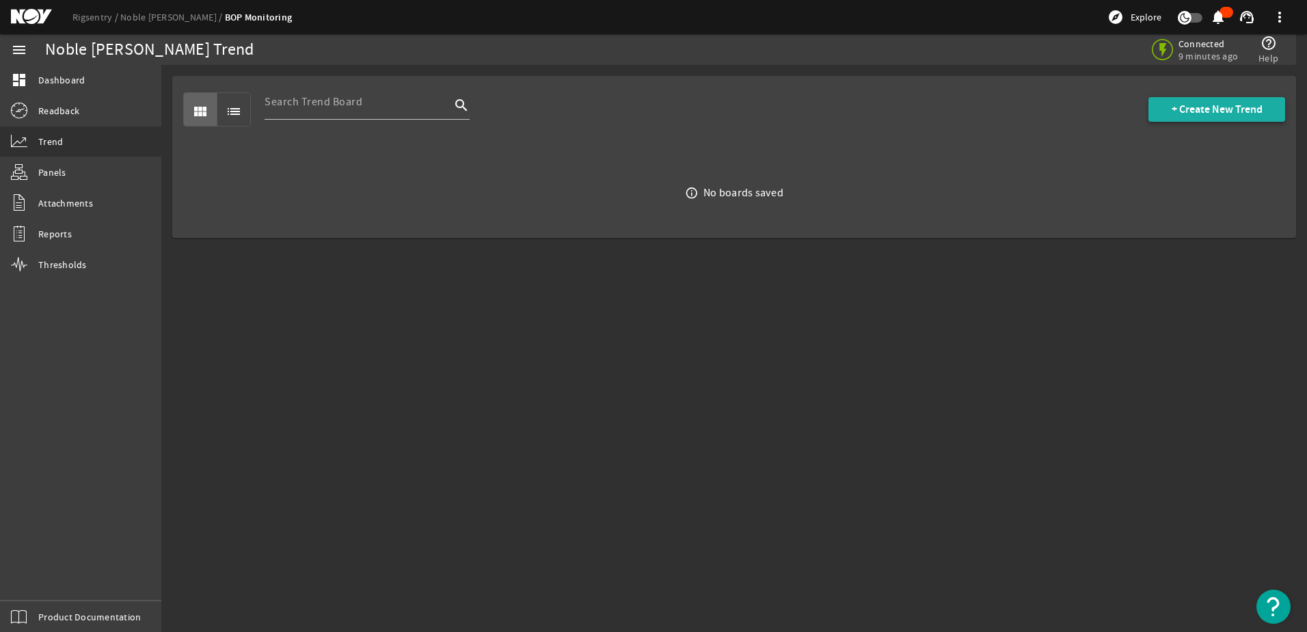
click at [1169, 108] on span at bounding box center [1217, 109] width 137 height 33
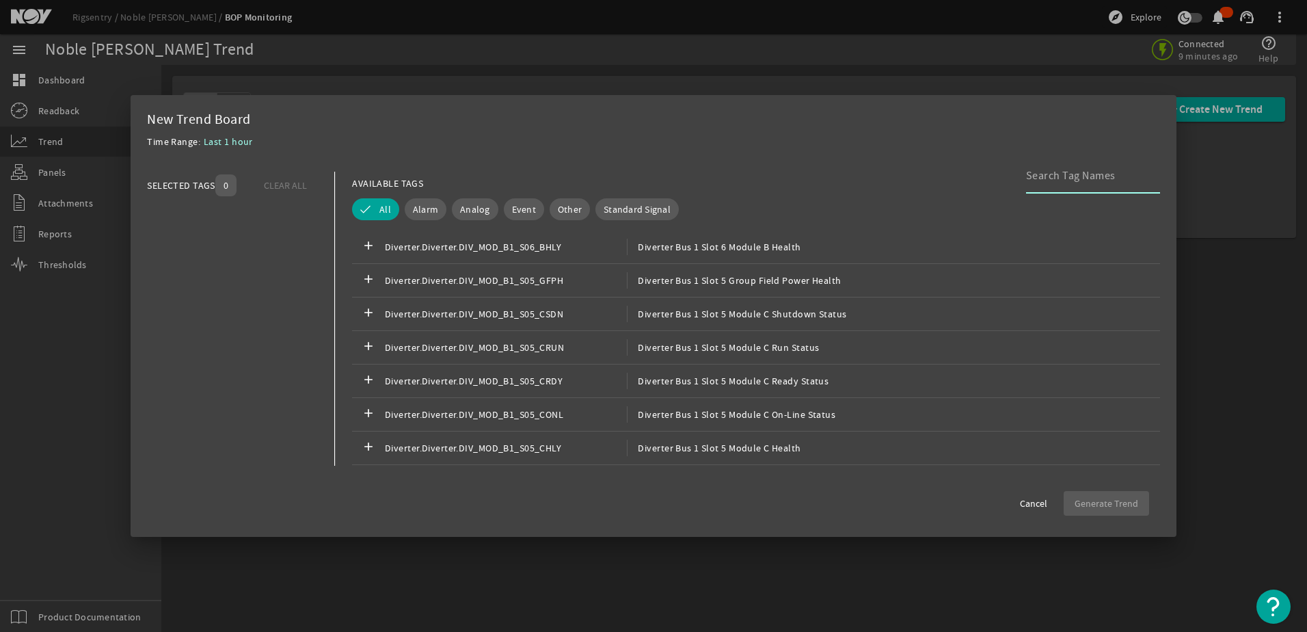
click at [1044, 178] on input at bounding box center [1087, 176] width 123 height 16
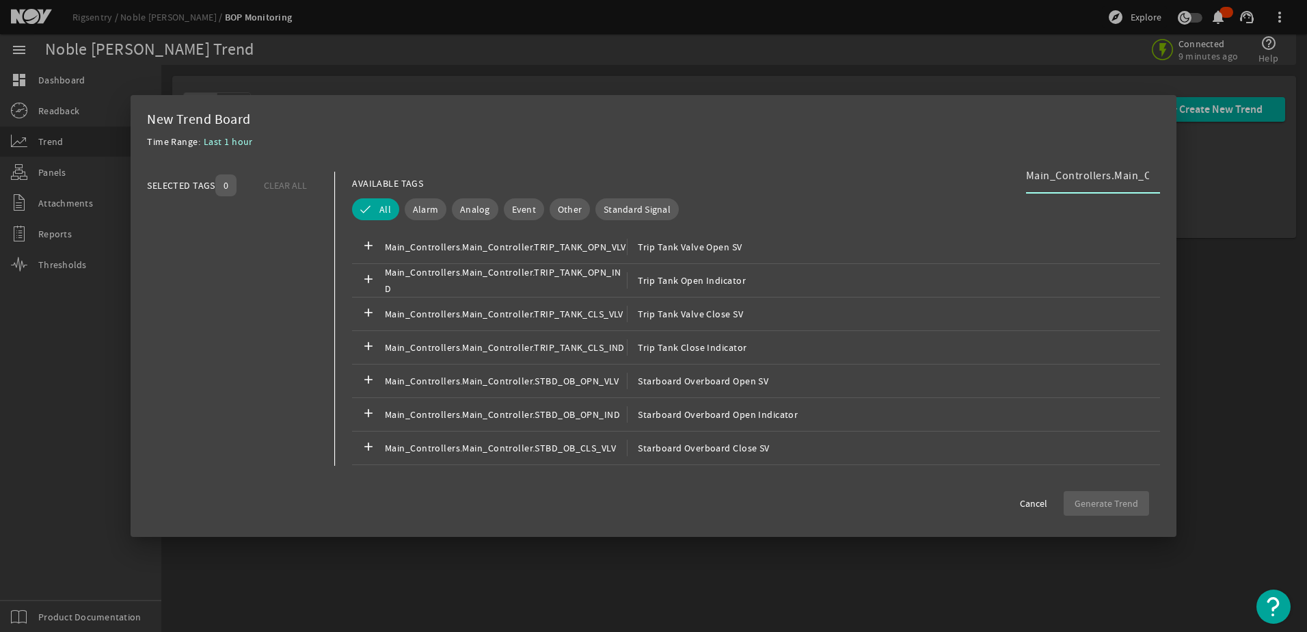
scroll to position [0, 177]
click at [1043, 176] on input "Main_Controllers.Main_Controller.HPU_LEAD_SEL1_DIG_OUT" at bounding box center [1087, 176] width 123 height 16
drag, startPoint x: 1038, startPoint y: 177, endPoint x: 1022, endPoint y: 177, distance: 16.4
click at [1022, 177] on div "AVAILABLE TAGS Main_Controllers.Main_Controller.HPU_LEAD_SEL1_DIG_OUT" at bounding box center [756, 184] width 808 height 24
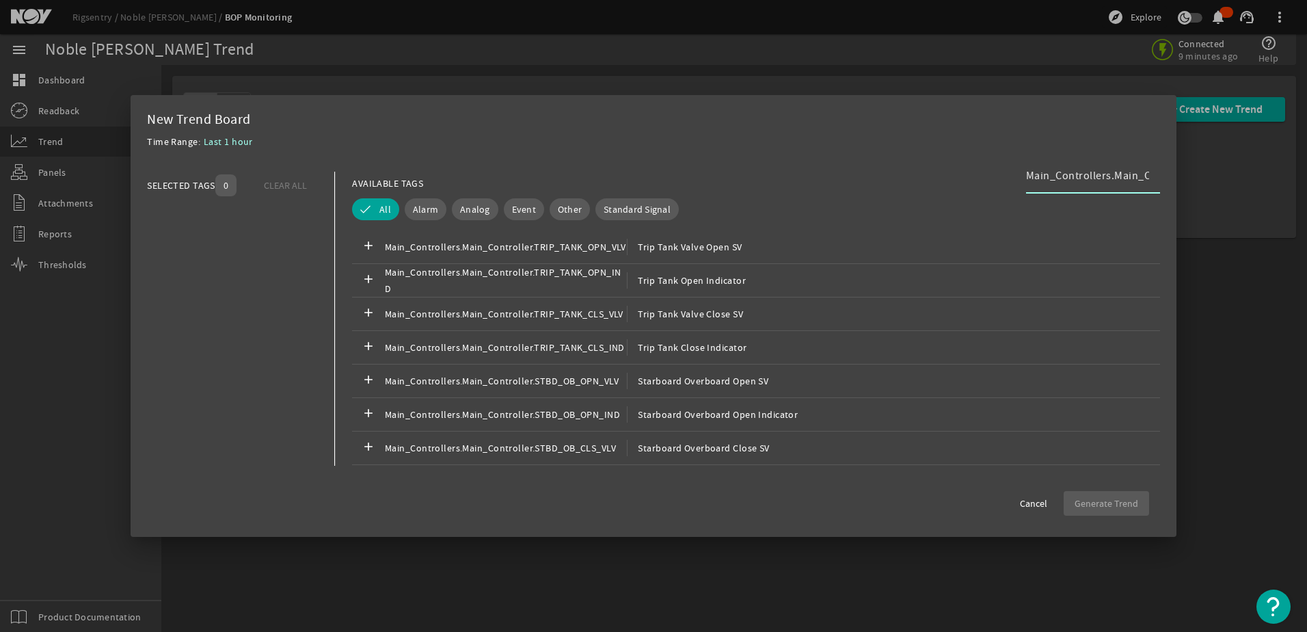
click at [1022, 177] on div "AVAILABLE TAGS Main_Controllers.Main_Controller.HPU_LEAD_SEL1_DIG_OUT" at bounding box center [756, 184] width 808 height 24
drag, startPoint x: 1028, startPoint y: 176, endPoint x: 1083, endPoint y: 180, distance: 55.5
click at [1083, 180] on input "Main_Controllers.Main_Controller.HPU_LEAD_SEL1_DIG_OUT" at bounding box center [1087, 176] width 123 height 16
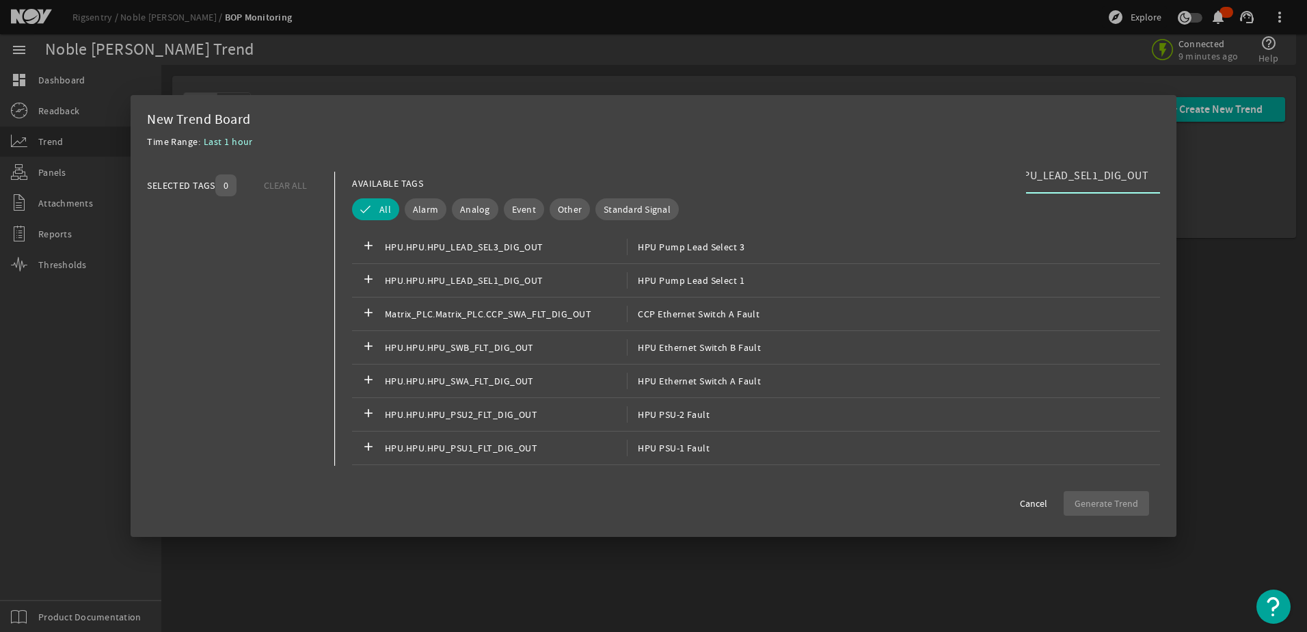
scroll to position [0, 0]
type input "HPU_LEAD_SEL1_DIG_OUT"
click at [369, 276] on mat-icon "add" at bounding box center [368, 280] width 16 height 16
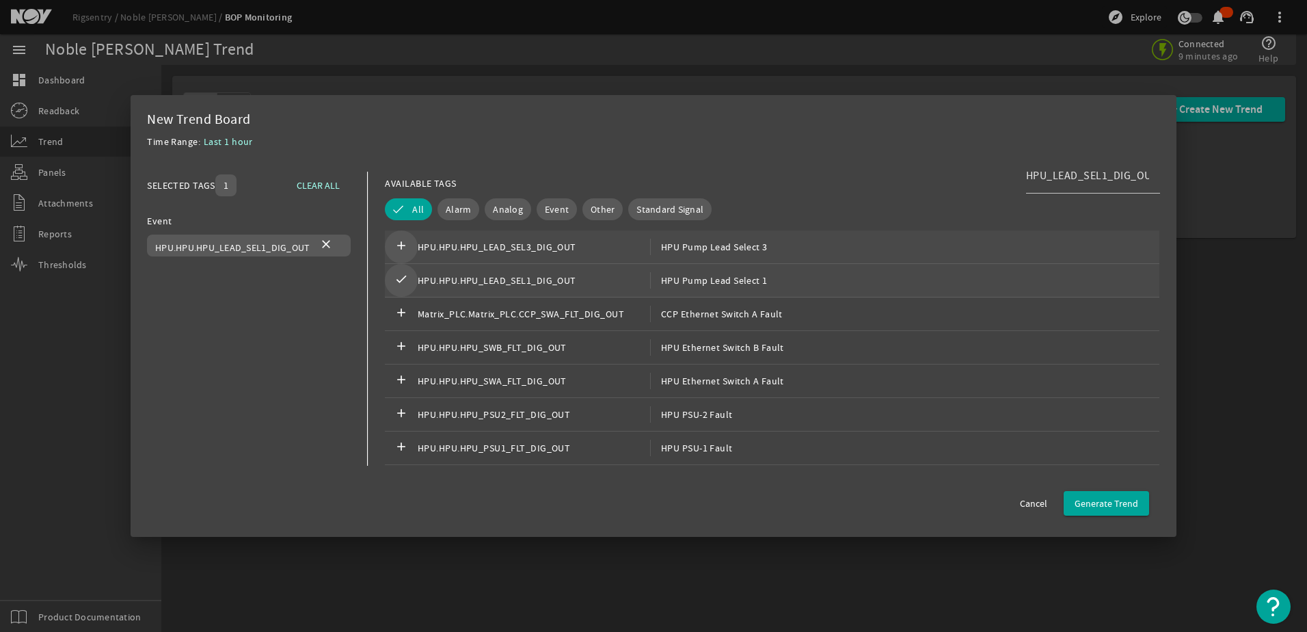
click at [400, 243] on mat-icon "add" at bounding box center [401, 247] width 16 height 16
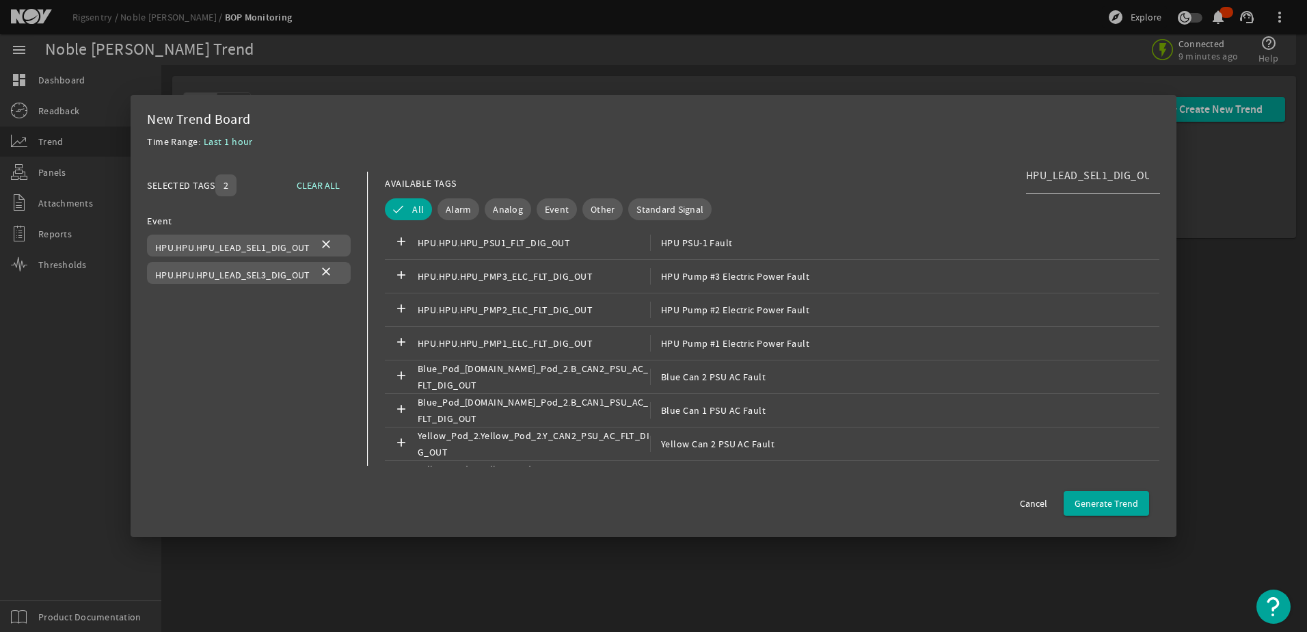
scroll to position [233, 0]
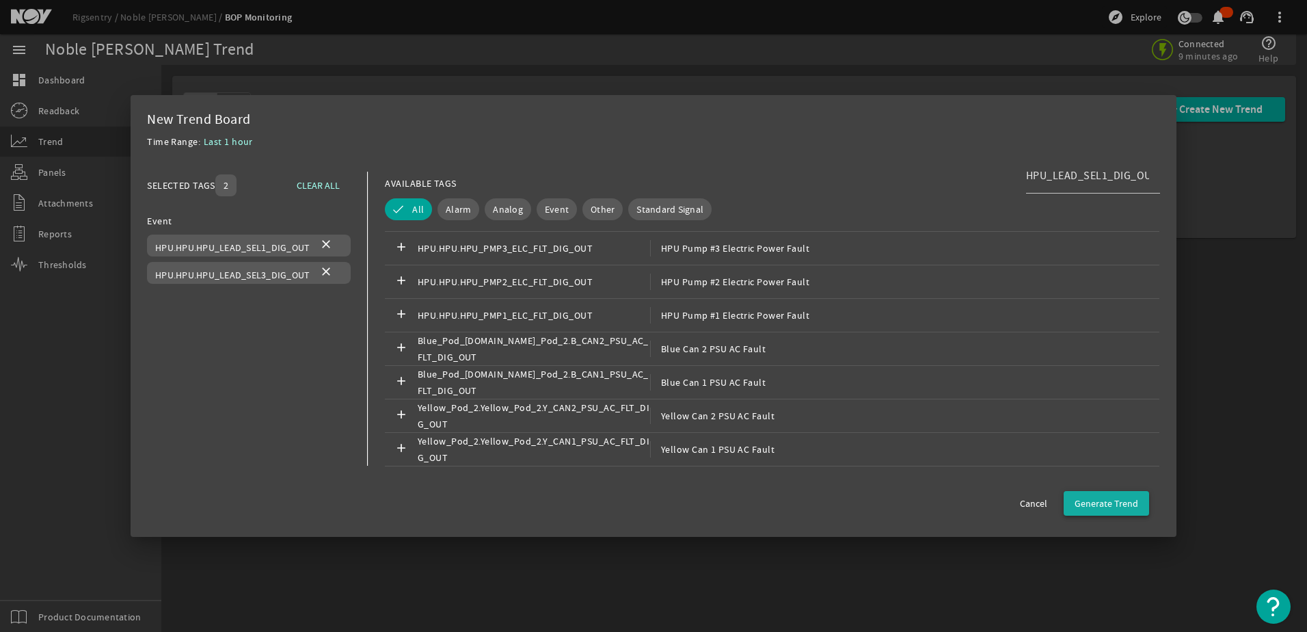
click at [1131, 505] on span "Generate Trend" at bounding box center [1107, 503] width 64 height 14
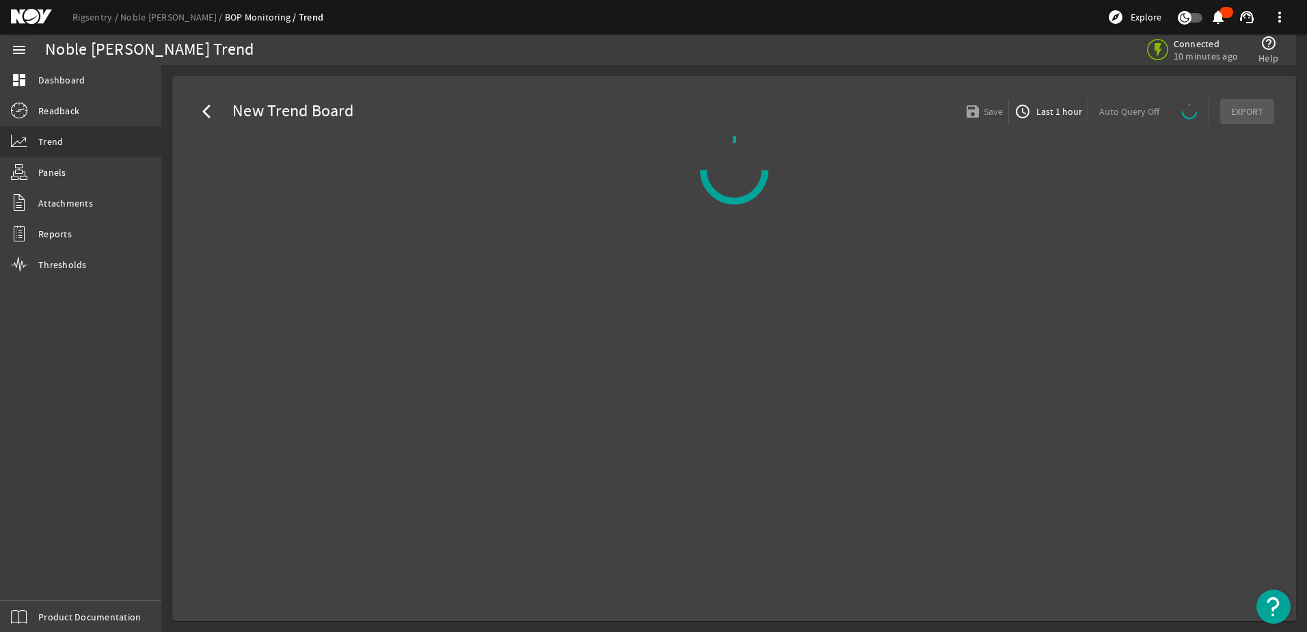
select select "ALL"
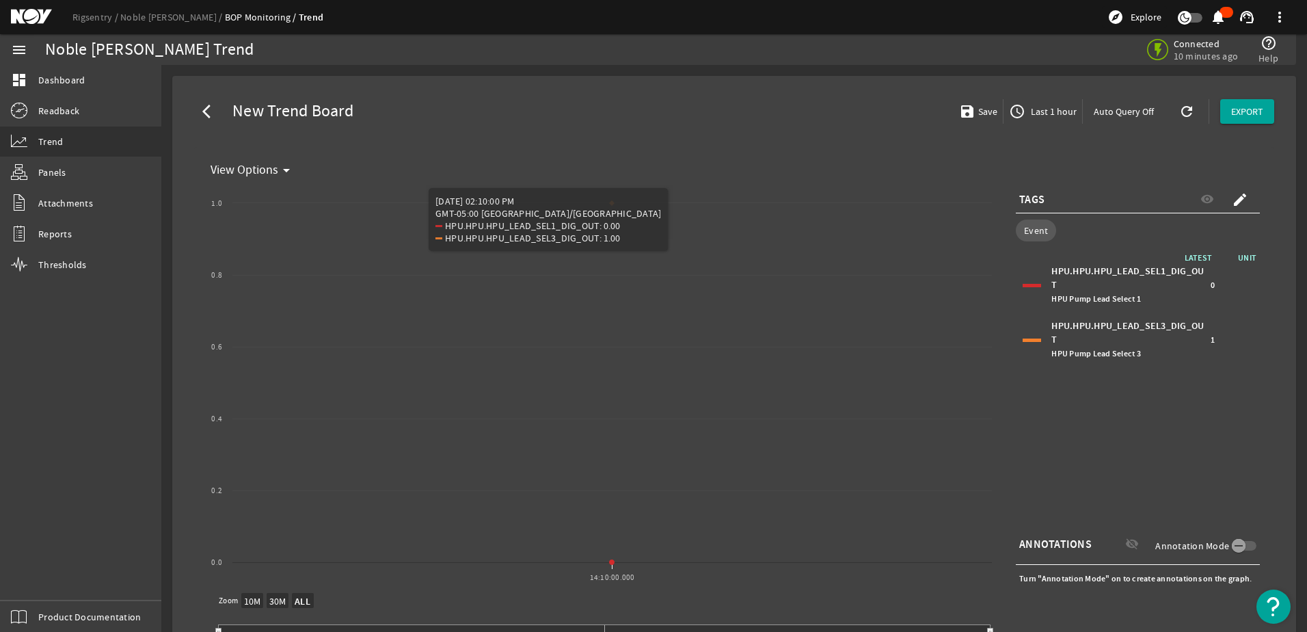
click at [992, 163] on mat-card "View Options arrow_drop_down Created with Highcharts 11.1.0 View Options 14:10:…" at bounding box center [734, 416] width 1080 height 539
click at [203, 105] on mat-icon "arrow_back_ios" at bounding box center [210, 111] width 16 height 16
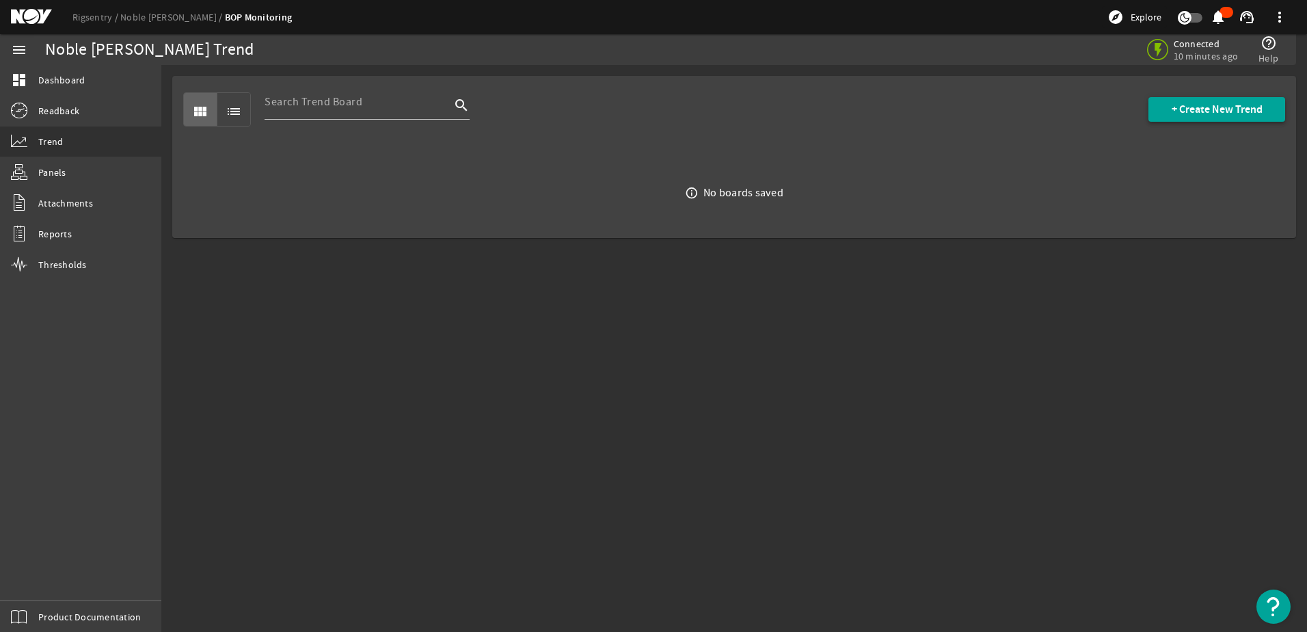
click at [1176, 109] on span "+ Create New Trend" at bounding box center [1217, 110] width 91 height 14
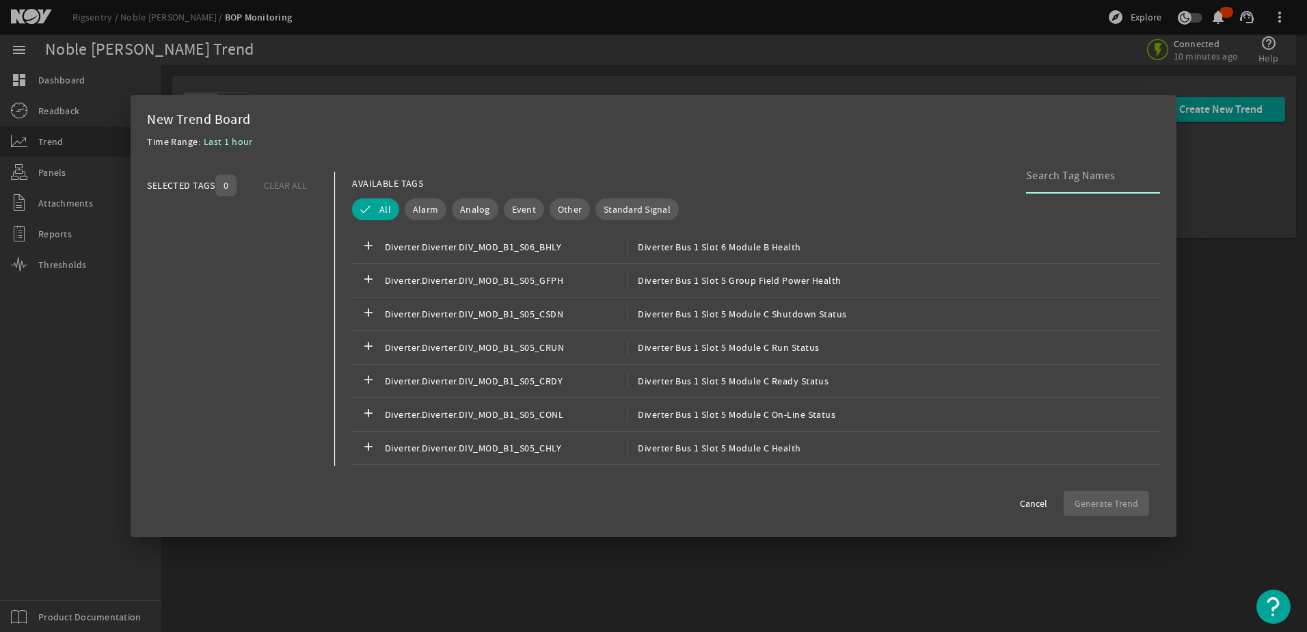
click at [1044, 177] on input at bounding box center [1087, 176] width 123 height 16
paste input "Main_Controllers.Main_Controller.HPU_LEAD_SEL1_DIG_OUT"
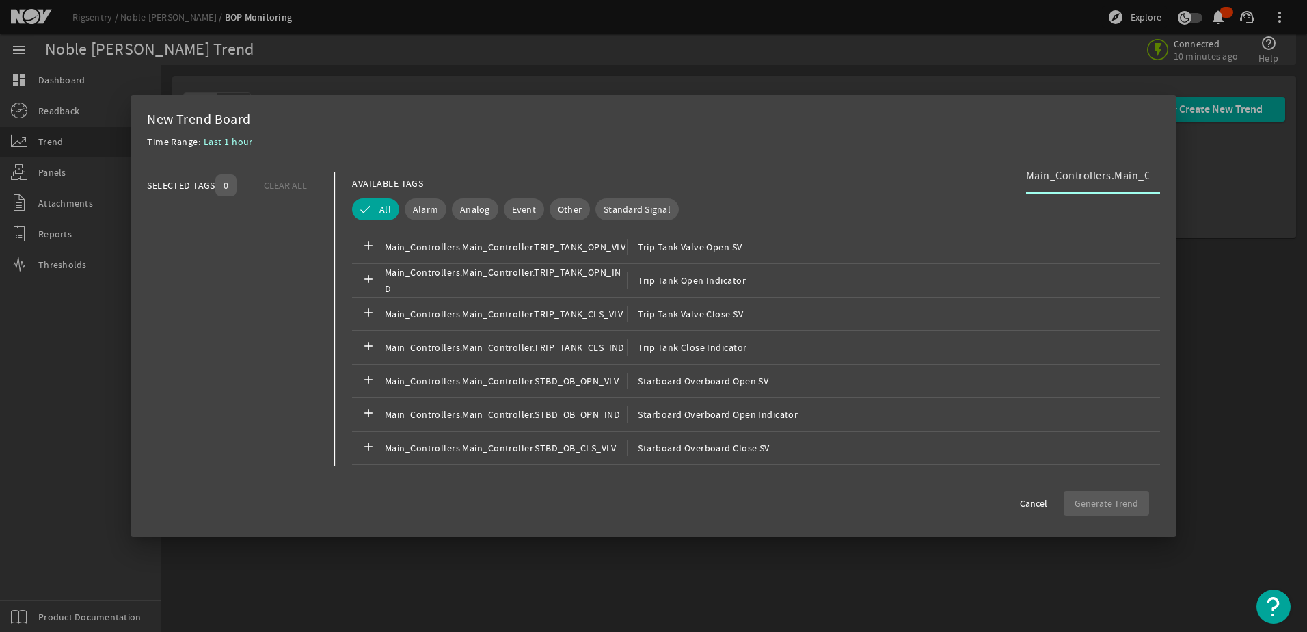
scroll to position [0, 177]
click at [1057, 180] on input "Main_Controllers.Main_Controller.HPU_LEAD_SEL1_DIG_OUT" at bounding box center [1087, 176] width 123 height 16
click at [1039, 178] on input "Main_Controllers.Main_Controller.HPU_LEAD_SEL1_DIG_OUT" at bounding box center [1087, 176] width 123 height 16
click at [1087, 168] on input "HPU_LEAD_SEL1_DIG_OUT" at bounding box center [1087, 176] width 123 height 16
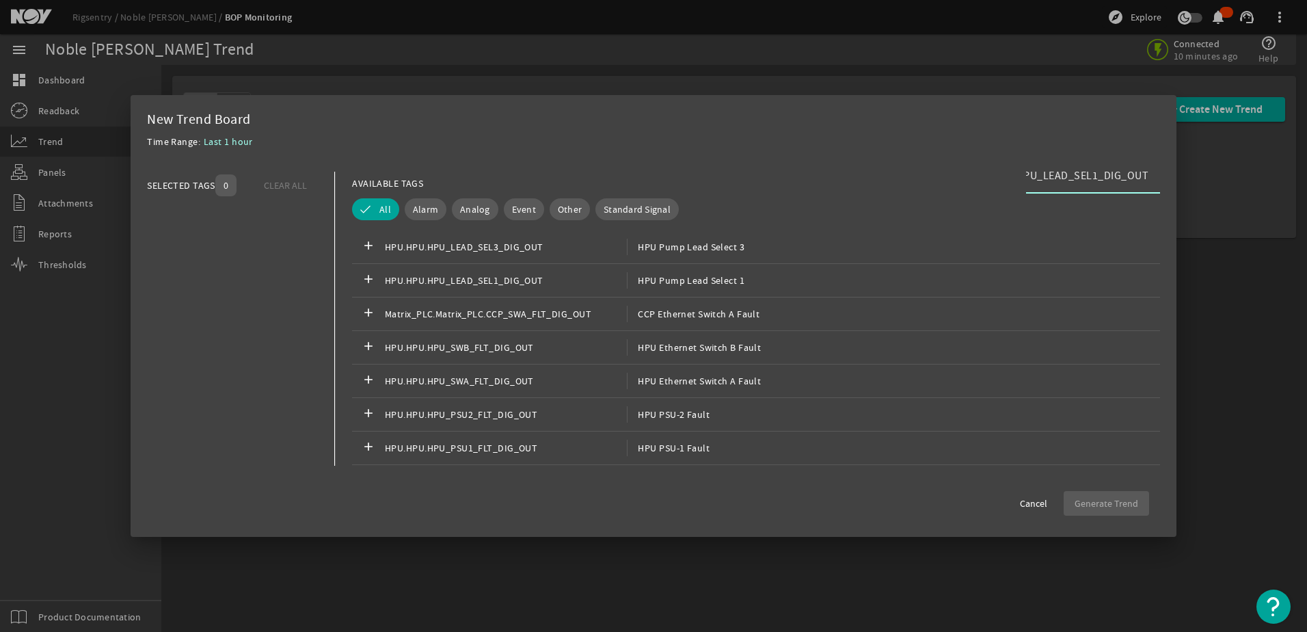
click at [1026, 177] on input "HPU_LEAD_SEL1_DIG_OUT" at bounding box center [1087, 176] width 123 height 16
type input "HPU_LEAD_SEL1_DIG_OUT"
click at [1072, 179] on input "HPU_LEAD_SEL1_DIG_OUT" at bounding box center [1087, 176] width 123 height 16
click at [1035, 503] on span "Cancel" at bounding box center [1033, 503] width 27 height 14
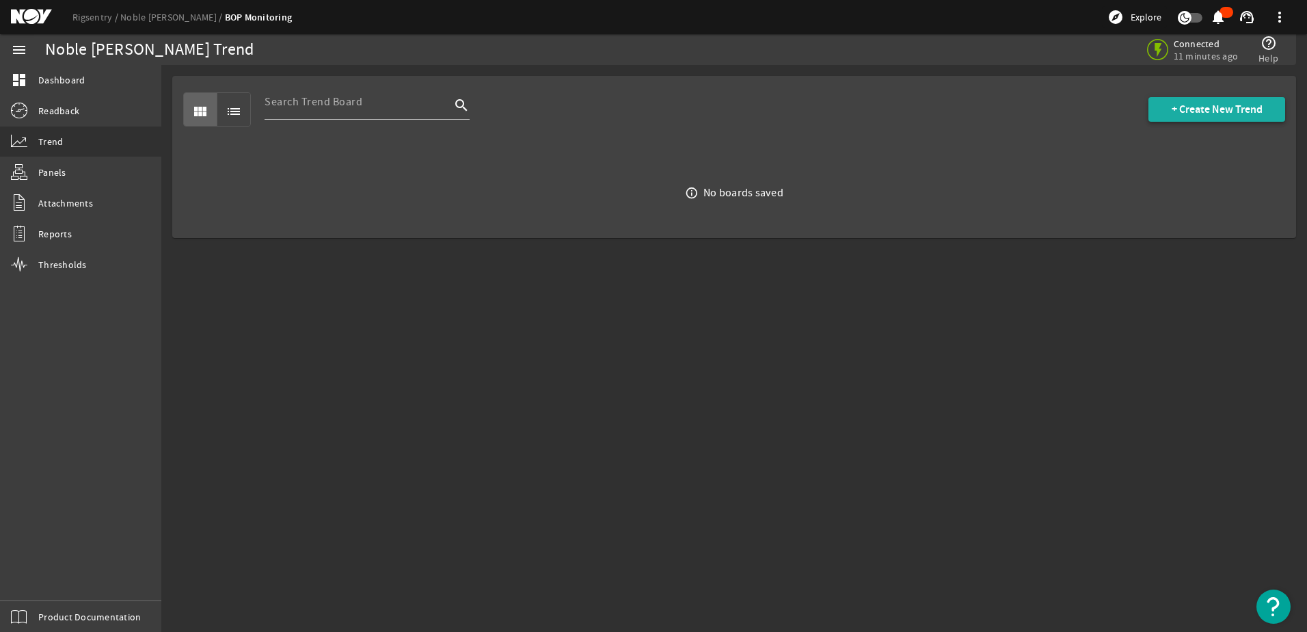
click at [1204, 107] on span "+ Create New Trend" at bounding box center [1217, 110] width 91 height 14
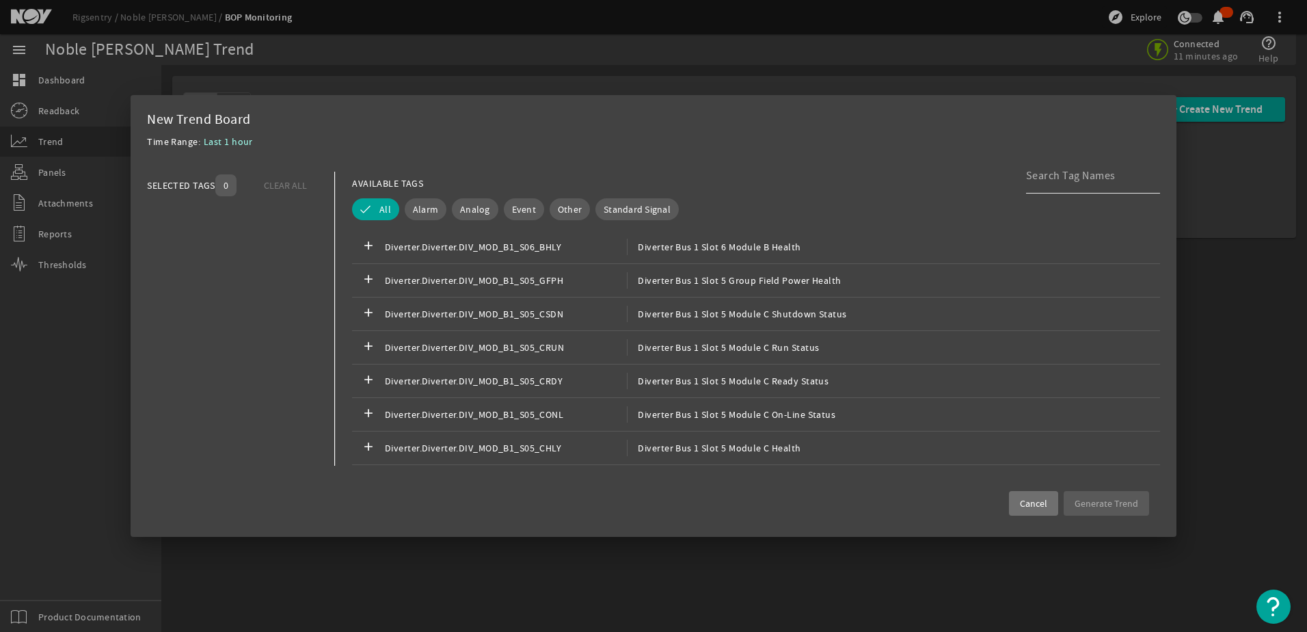
click at [1100, 176] on input at bounding box center [1087, 176] width 123 height 16
paste input "Main_Controllers.Main_Controller.HPU_LEAD_SEL1_DIG_OUT"
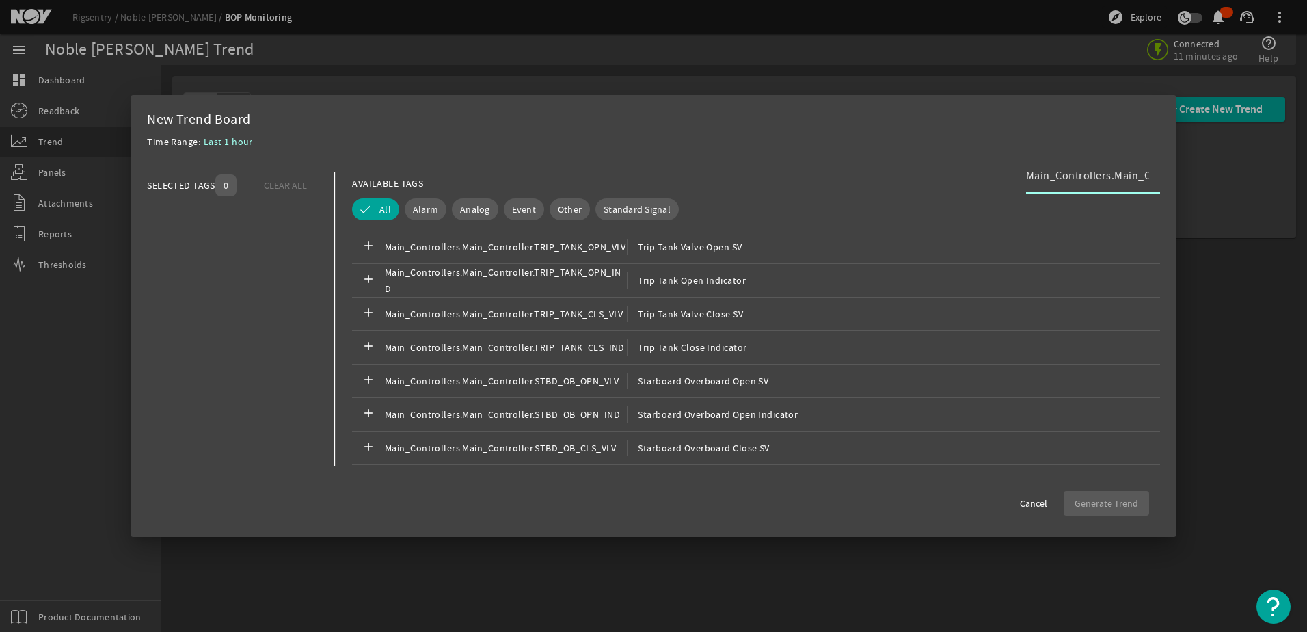
scroll to position [0, 177]
click at [1053, 173] on input "Main_Controllers.Main_Controller.HPU_LEAD_SEL1_DIG_OUT" at bounding box center [1087, 176] width 123 height 16
type input "Main_Controllers.Main_ContrHPU_LEAD_SEL1_DIG_OUT"
click at [1024, 176] on div "AVAILABLE TAGS Main_Controllers.Main_ContrHPU_LEAD_SEL1_DIG_OUT" at bounding box center [756, 184] width 808 height 24
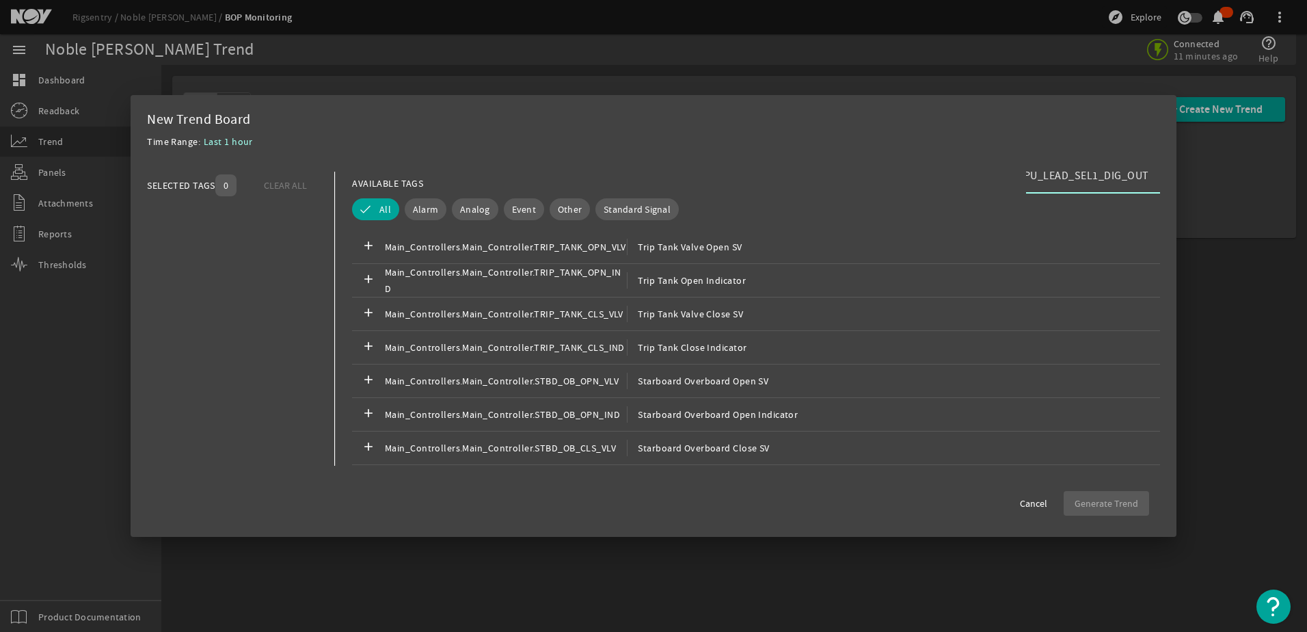
click at [1057, 174] on input "Main_Controllers.Main_ContrHPU_LEAD_SEL1_DIG_OUT" at bounding box center [1087, 176] width 123 height 16
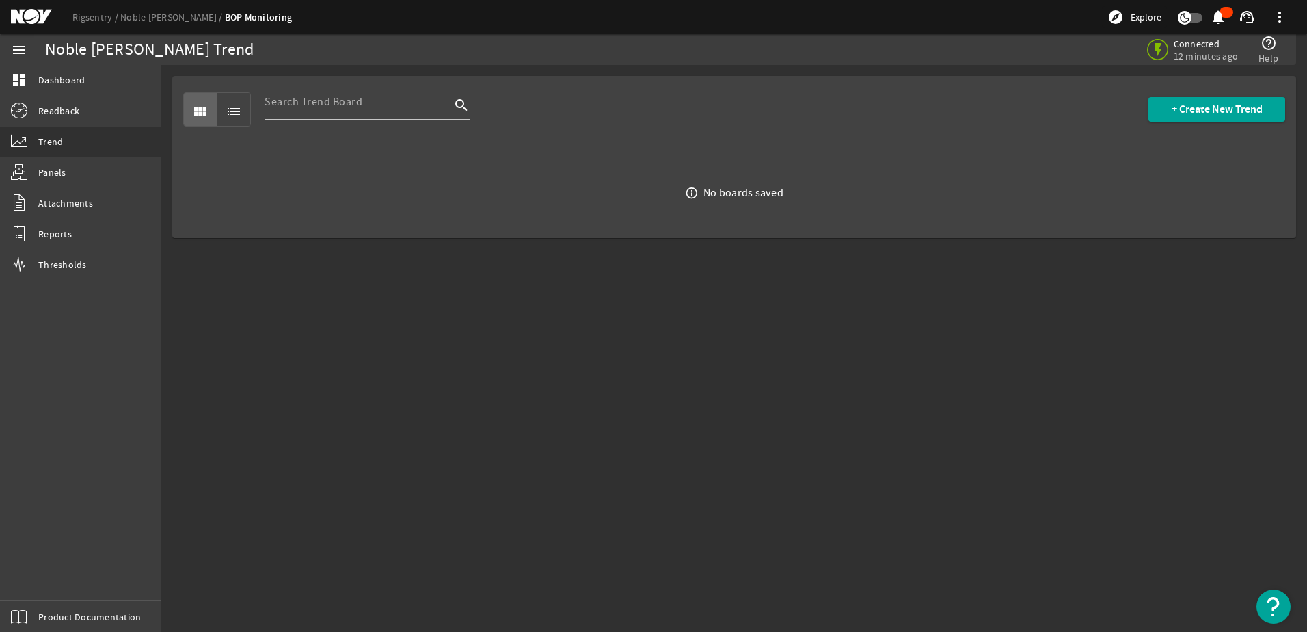
click at [1187, 90] on div "view_module list search + Create New Trend" at bounding box center [734, 109] width 1102 height 67
click at [1187, 109] on span "+ Create New Trend" at bounding box center [1217, 110] width 91 height 14
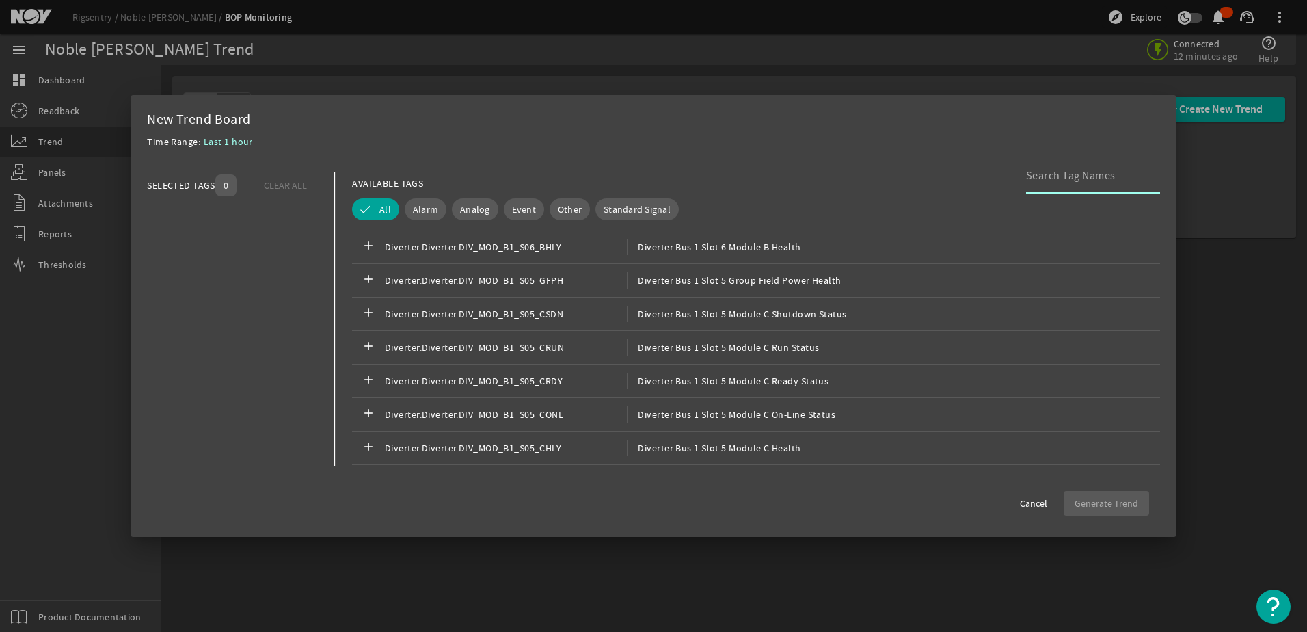
click at [1028, 176] on input at bounding box center [1087, 176] width 123 height 16
paste input "Main_Controllers.Main_Controller.HPU_LEAD_SEL1_DIG_OUT"
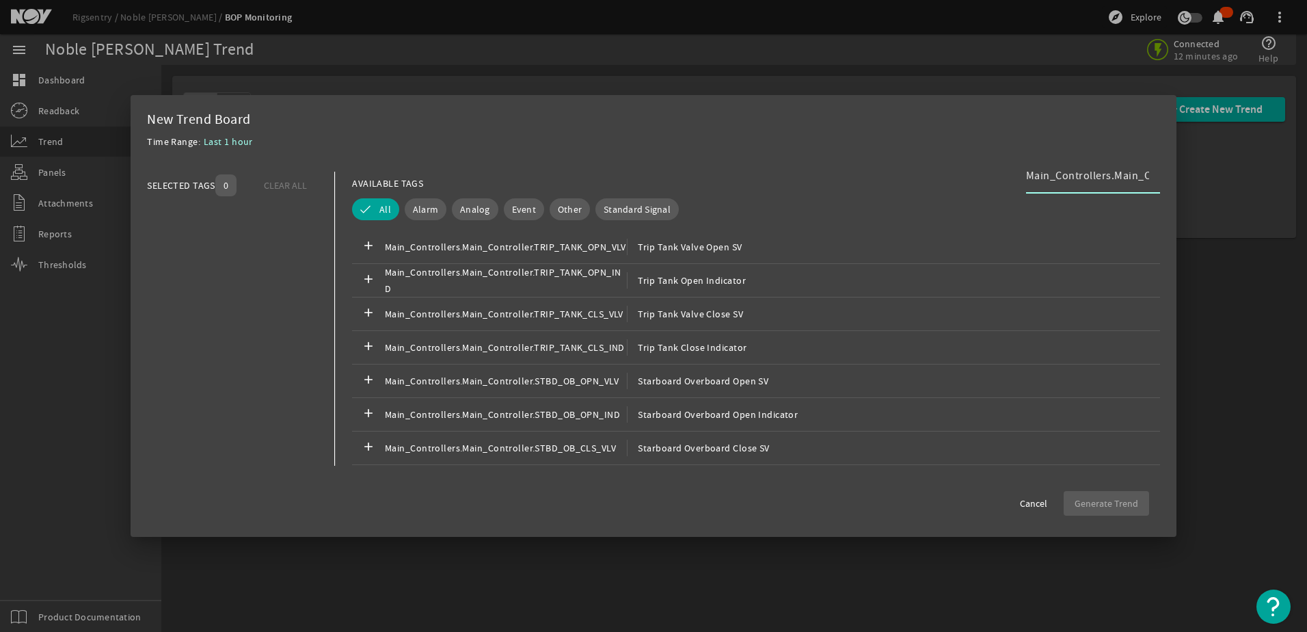
drag, startPoint x: 1147, startPoint y: 176, endPoint x: 967, endPoint y: 175, distance: 180.5
click at [967, 175] on div "AVAILABLE TAGS Main_Controllers.Main_Controller.HPU_LEAD_SEL1_DIG_OUT" at bounding box center [756, 184] width 808 height 24
click at [1031, 172] on input "Main_Controllers.Main_Controller.HPU_LEAD_SEL1_DIG_OUT" at bounding box center [1087, 176] width 123 height 16
drag, startPoint x: 1027, startPoint y: 173, endPoint x: 1109, endPoint y: 181, distance: 82.4
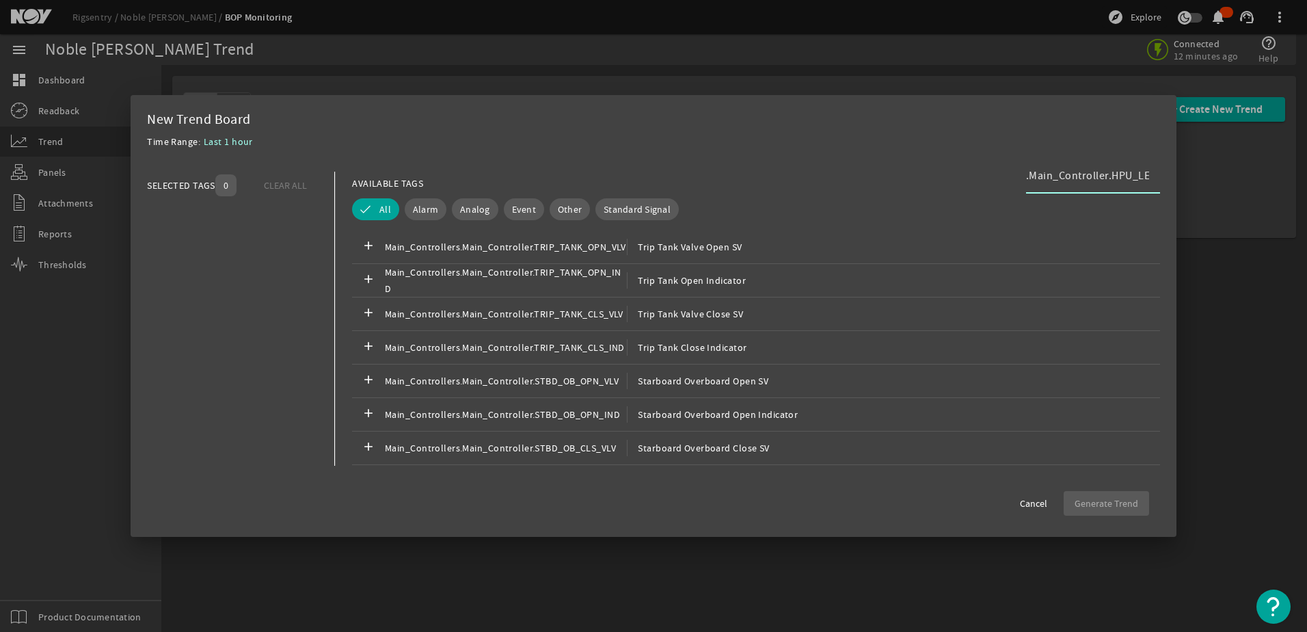
click at [1109, 181] on input "Main_Controllers.Main_Controller.HPU_LEAD_SEL1_DIG_OUT" at bounding box center [1087, 176] width 123 height 16
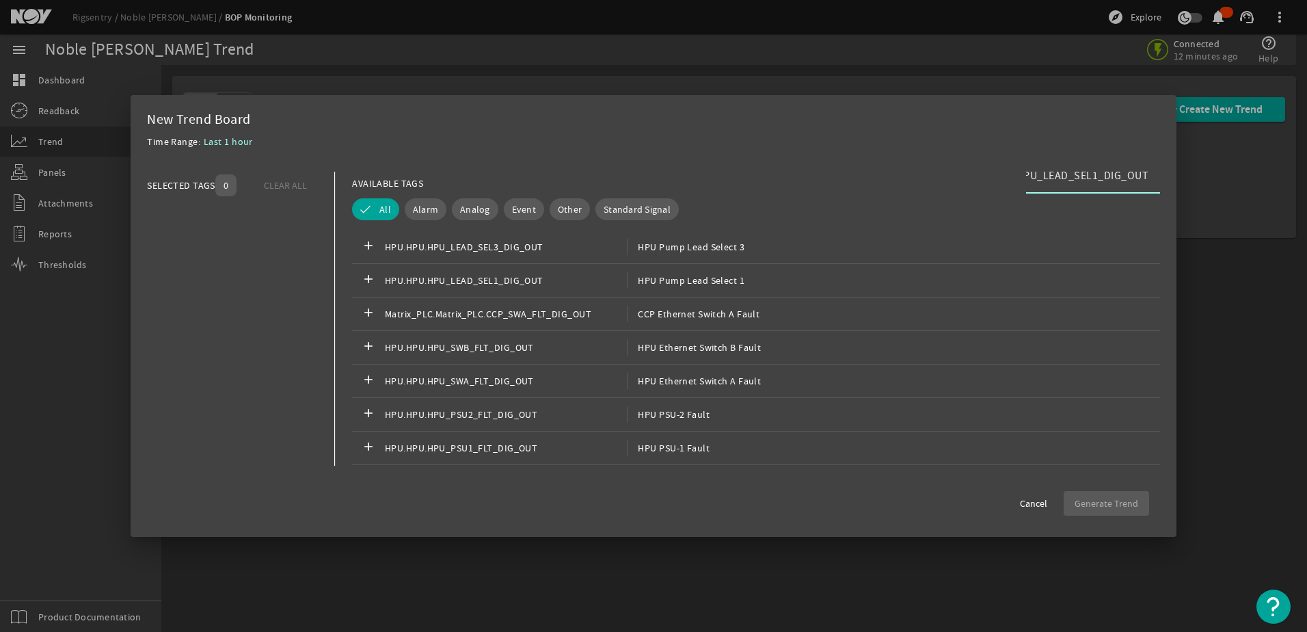
scroll to position [0, 0]
type input "HPU_LEAD_SEL1_DIG_OUT"
click at [211, 137] on span "Last 1 hour" at bounding box center [228, 141] width 49 height 12
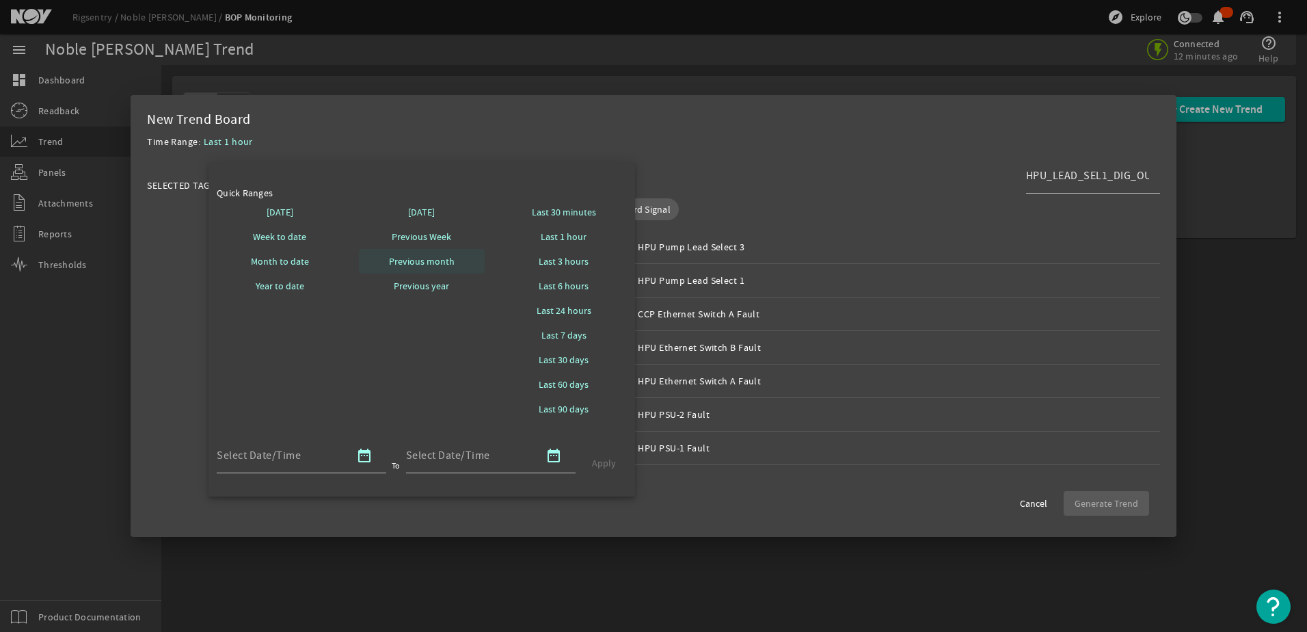
click at [384, 258] on span at bounding box center [422, 261] width 126 height 33
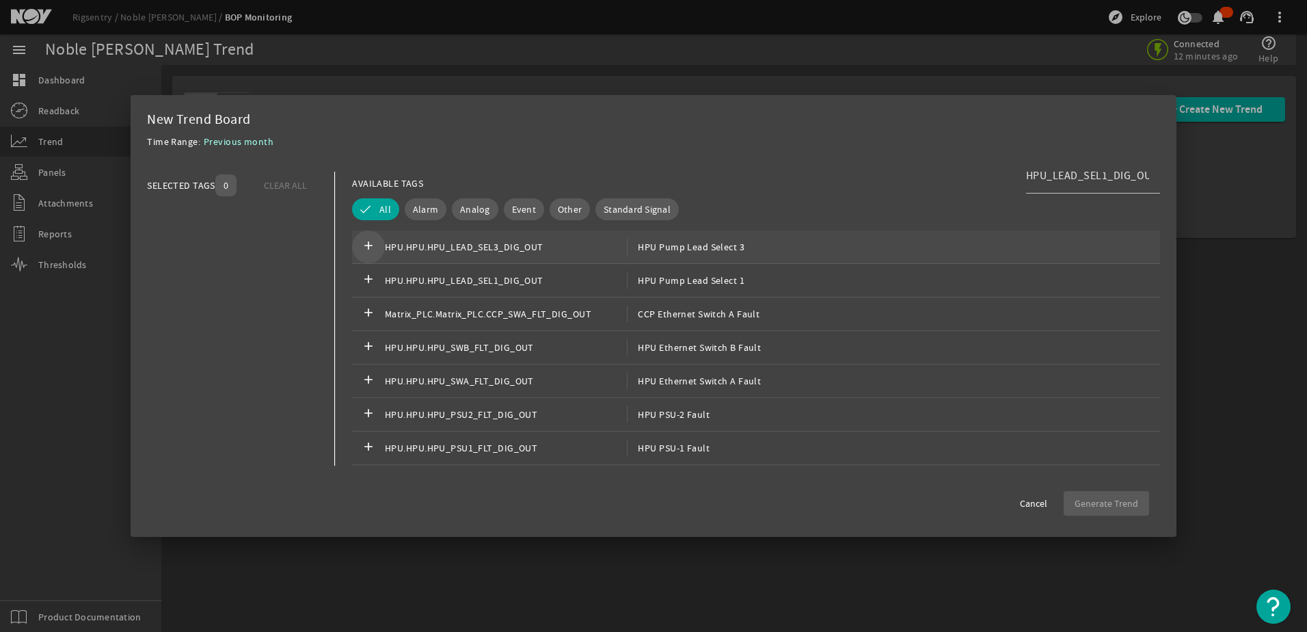
click at [375, 243] on mat-icon "add" at bounding box center [368, 247] width 16 height 16
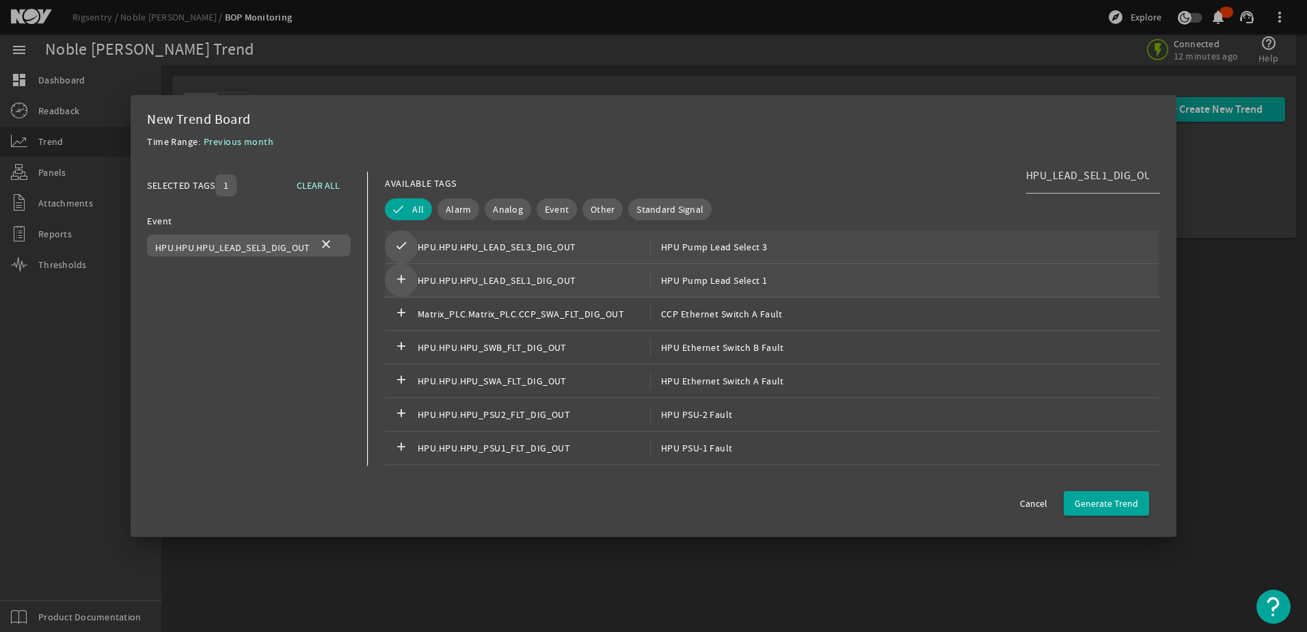
click at [391, 271] on span at bounding box center [401, 280] width 33 height 33
click at [1109, 504] on span "Generate Trend" at bounding box center [1107, 503] width 64 height 14
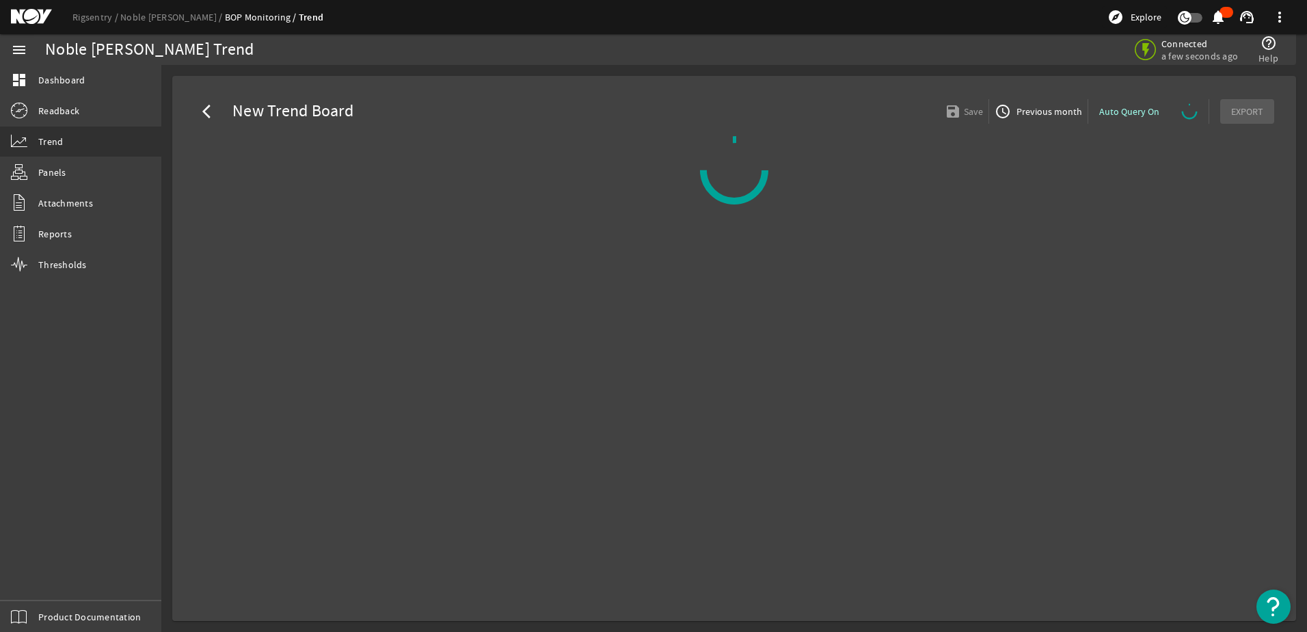
select select "ALL"
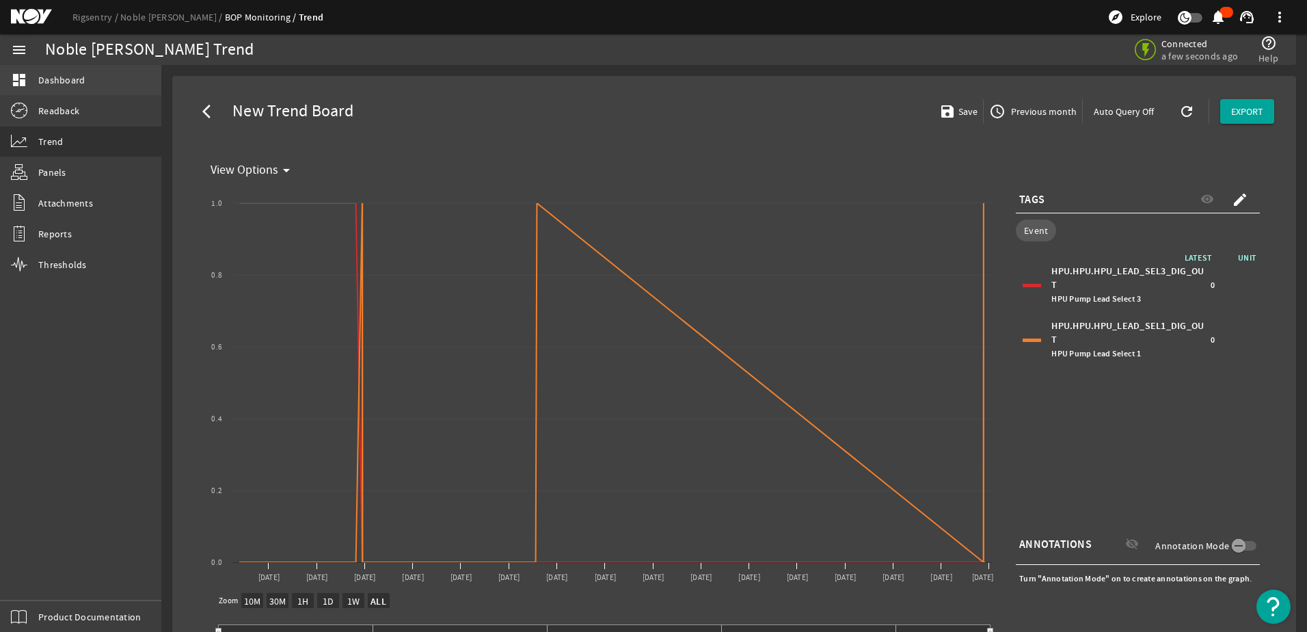
click at [53, 86] on span "Dashboard" at bounding box center [61, 80] width 46 height 14
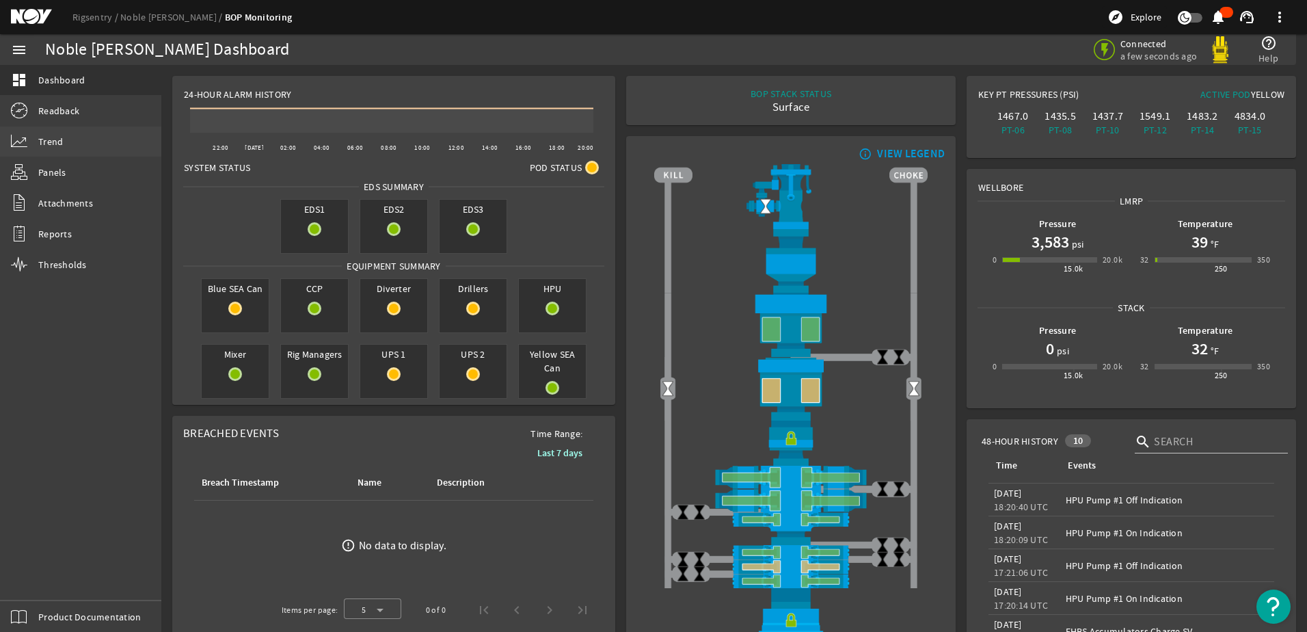
click at [64, 139] on link "Trend" at bounding box center [80, 142] width 161 height 30
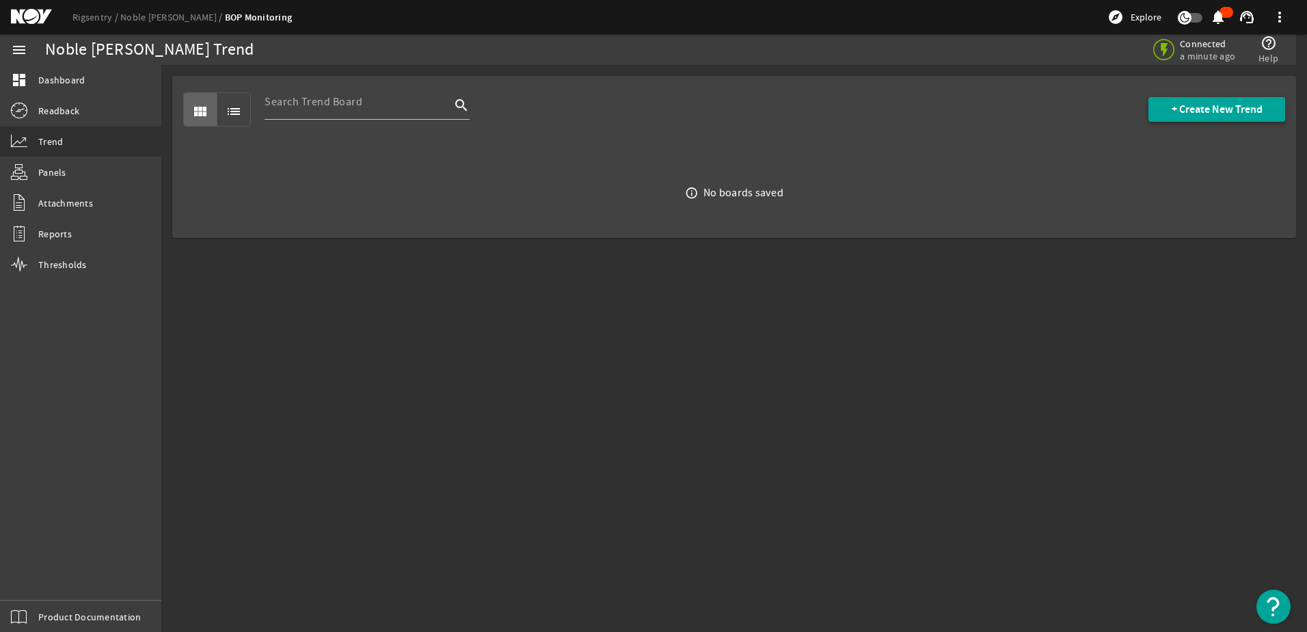
click at [1200, 109] on span "+ Create New Trend" at bounding box center [1217, 110] width 91 height 14
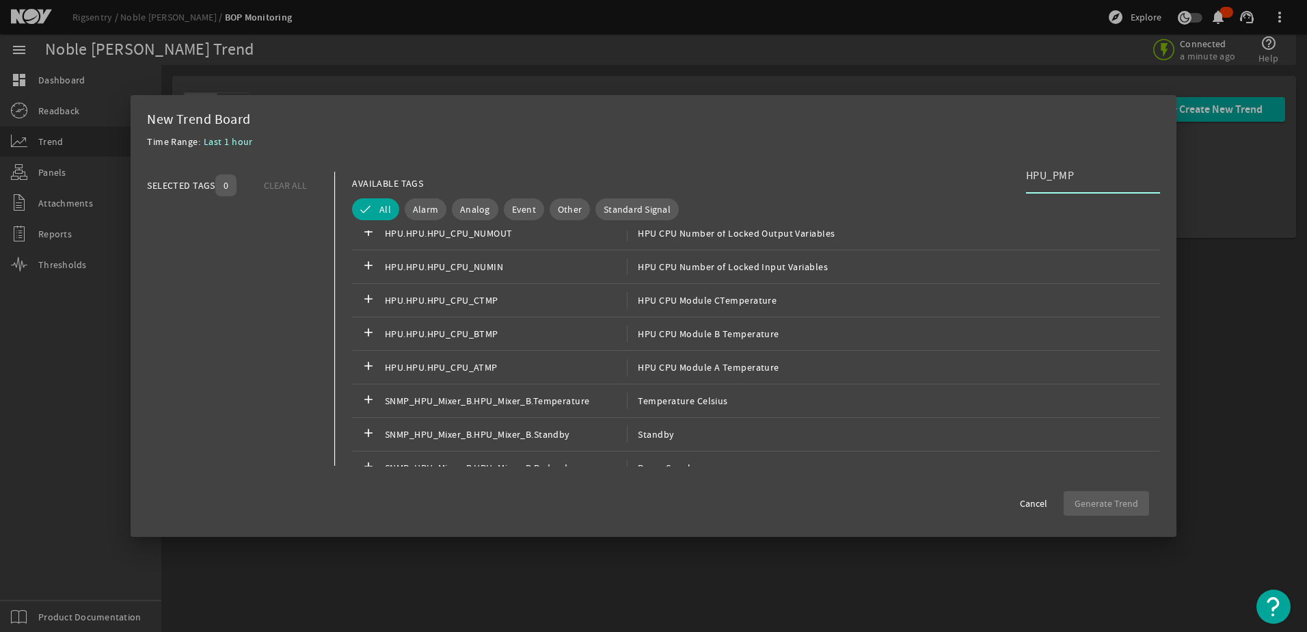
scroll to position [2120, 0]
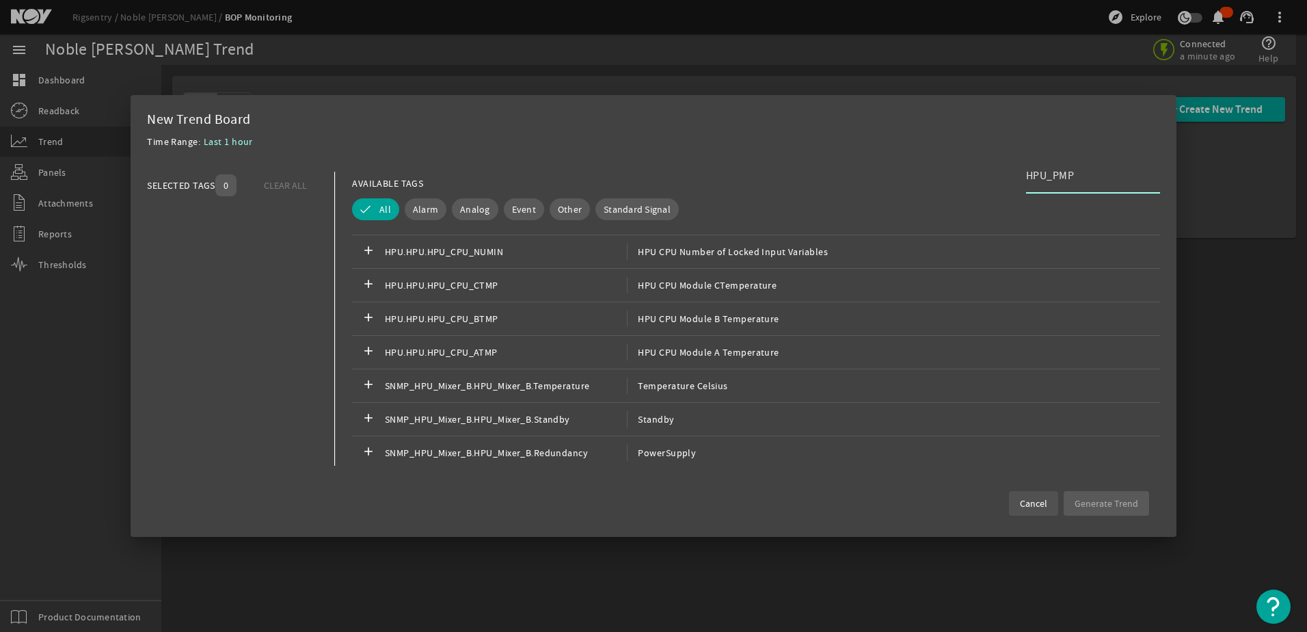
type input "HPU_PMP"
click at [1044, 496] on span "Cancel" at bounding box center [1033, 503] width 27 height 14
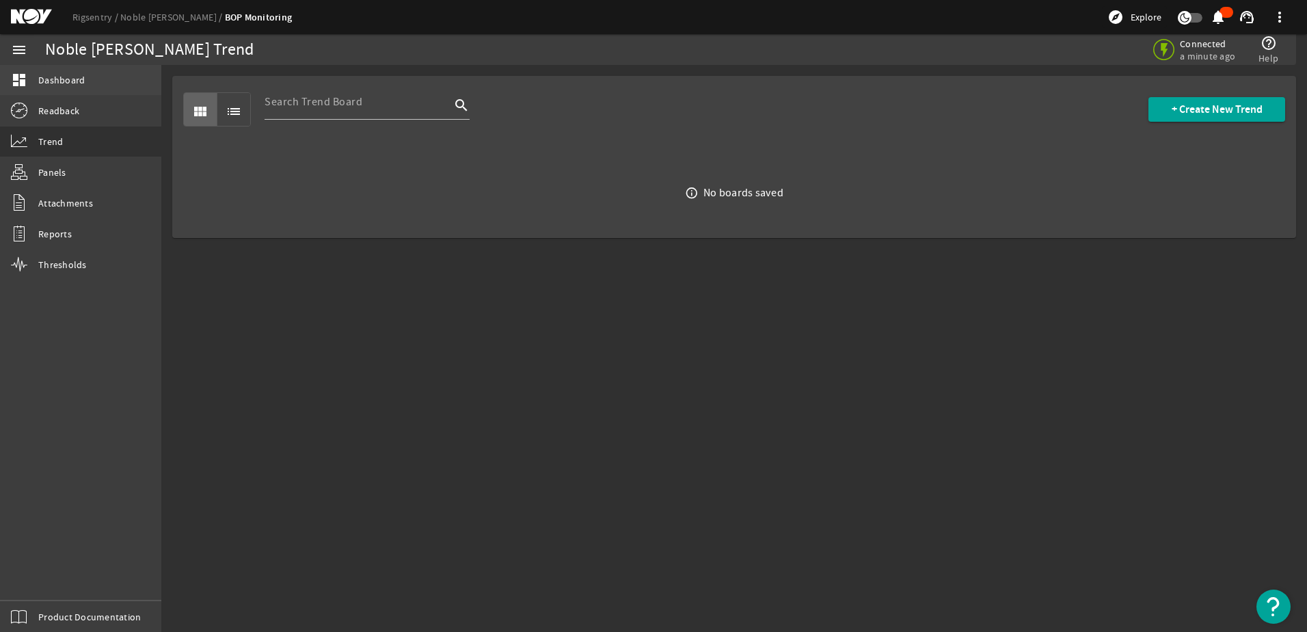
click at [77, 87] on link "dashboard Dashboard" at bounding box center [80, 80] width 161 height 30
